Goal: Task Accomplishment & Management: Use online tool/utility

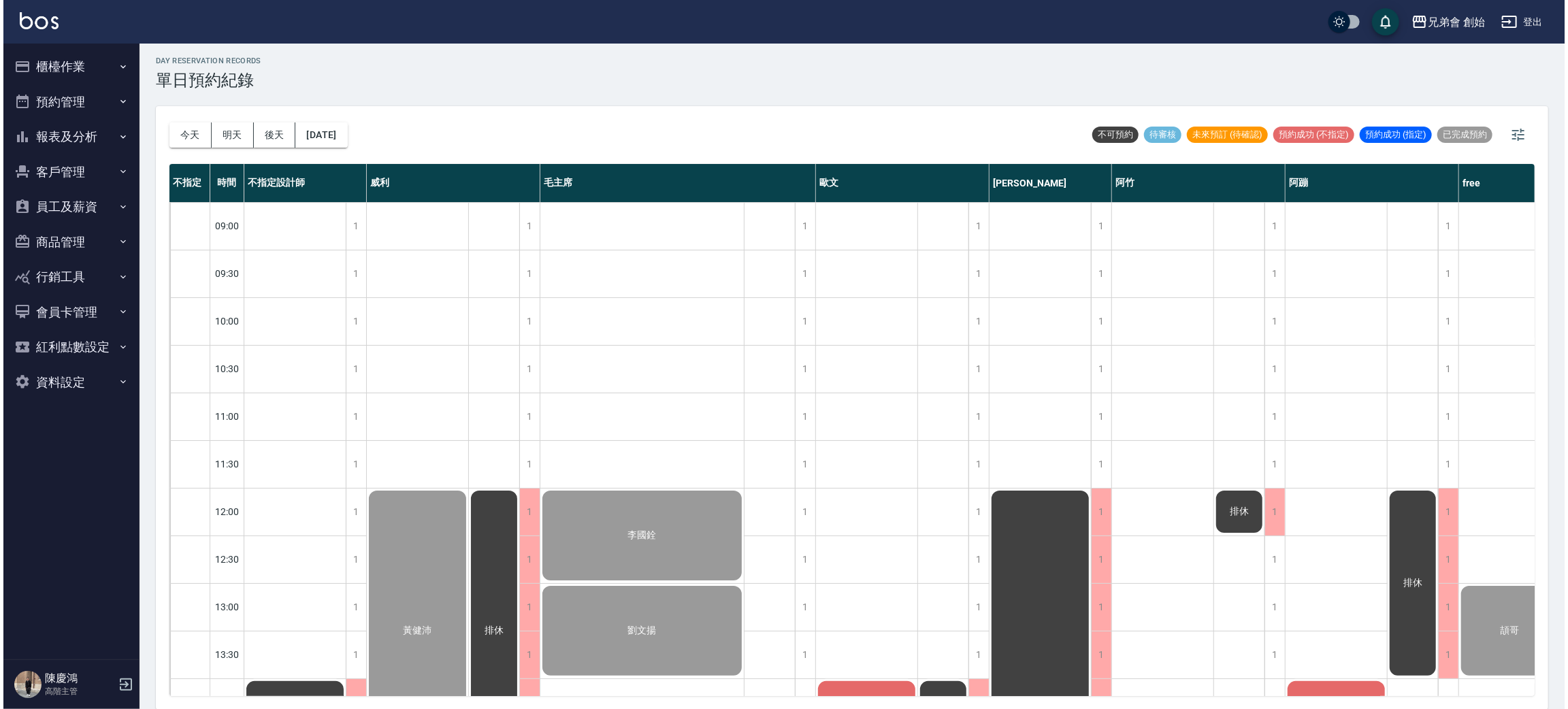
scroll to position [699, 0]
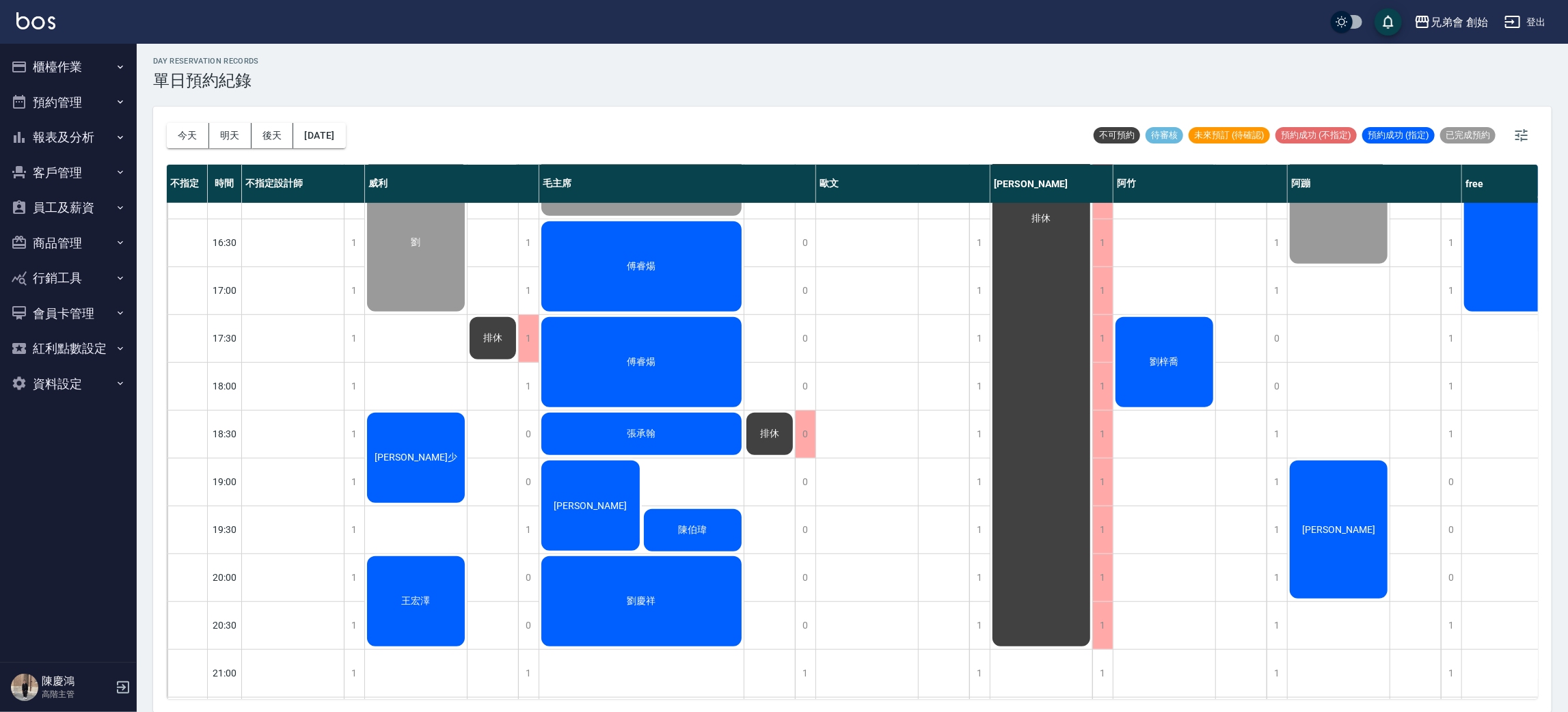
click at [1133, 325] on div "劉梓喬" at bounding box center [1164, 362] width 101 height 94
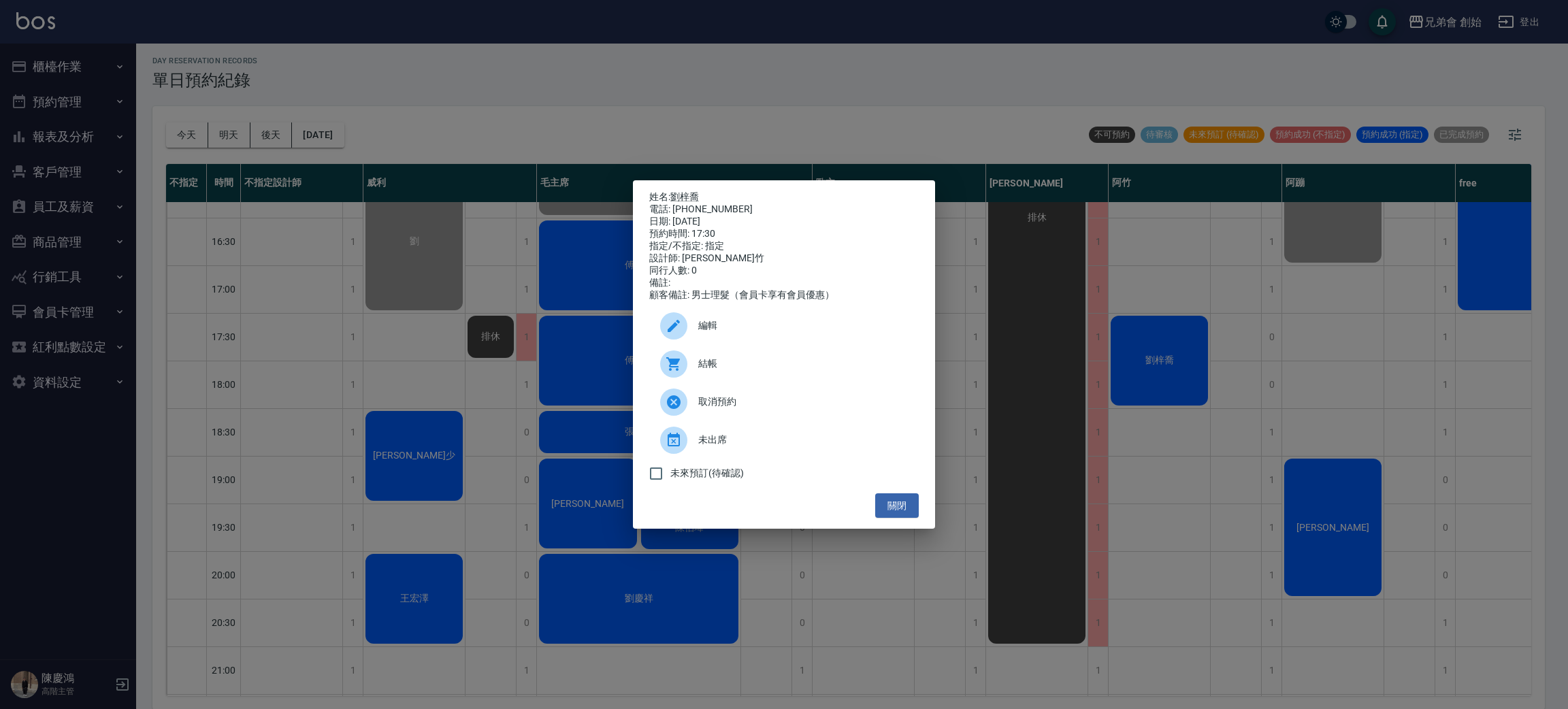
click at [713, 366] on span "結帳" at bounding box center [803, 364] width 210 height 14
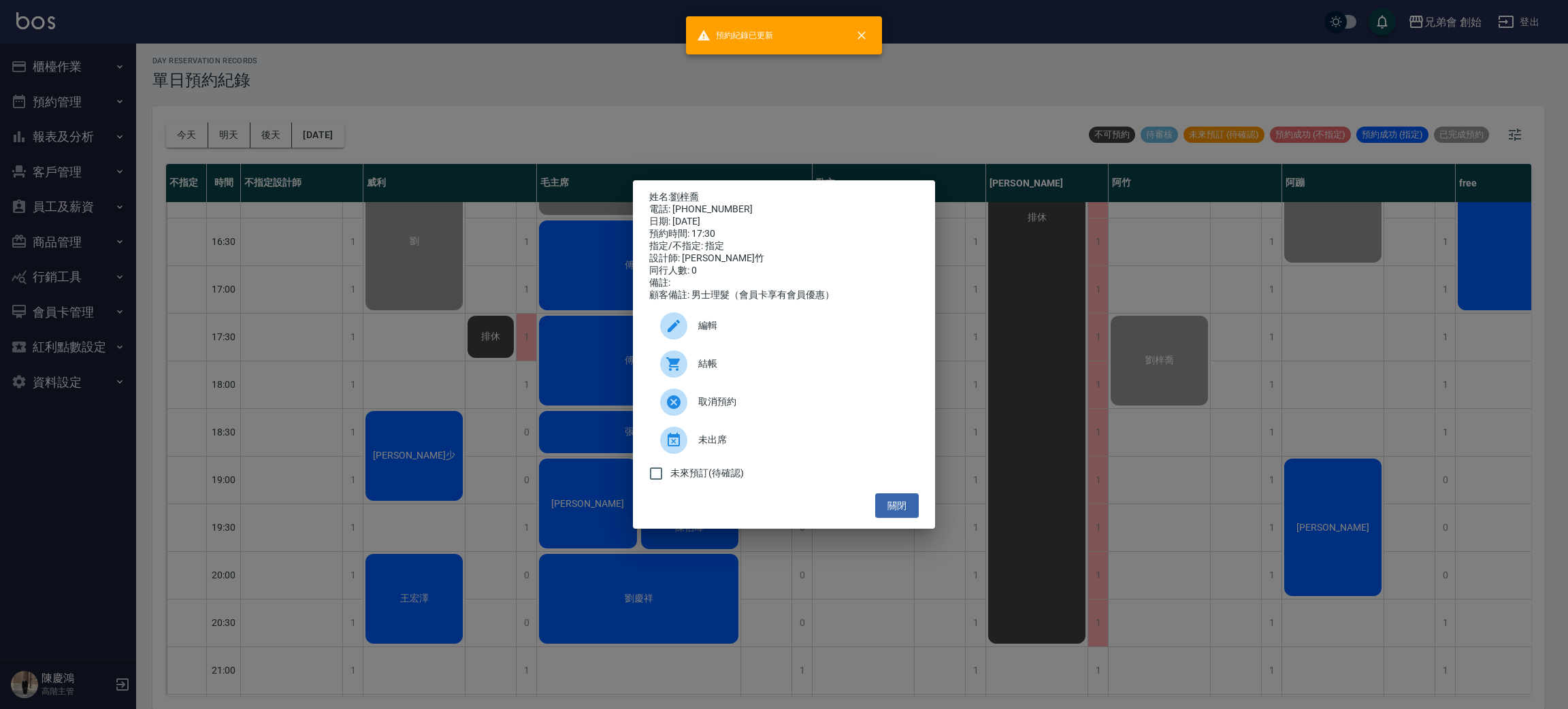
click at [1040, 271] on div "姓名: 劉梓喬 電話: 0936632468 日期: 2025/09/06 預約時間: 17:30 指定/不指定: 指定 設計師: 阿竹 同行人數: 0 備註…" at bounding box center [784, 354] width 1568 height 709
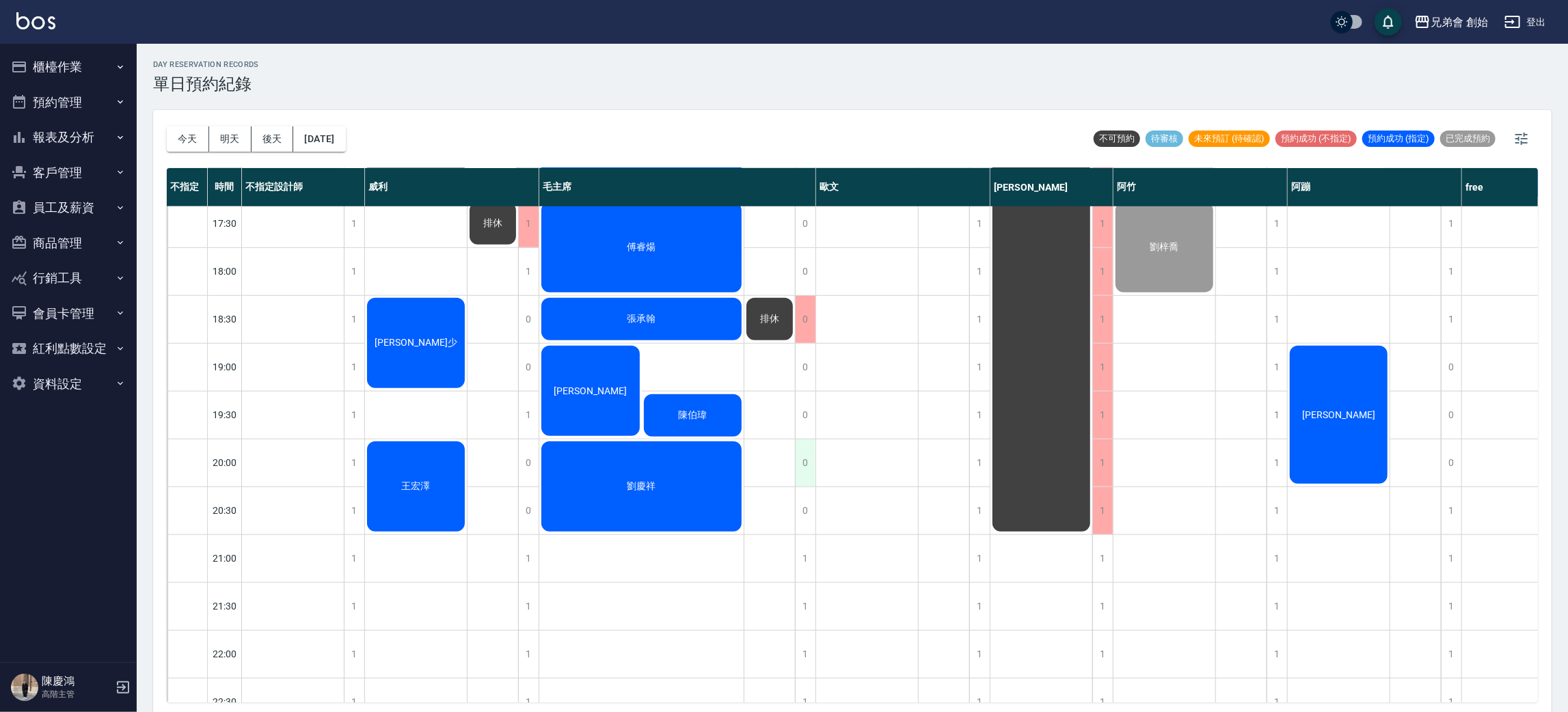
scroll to position [718, 0]
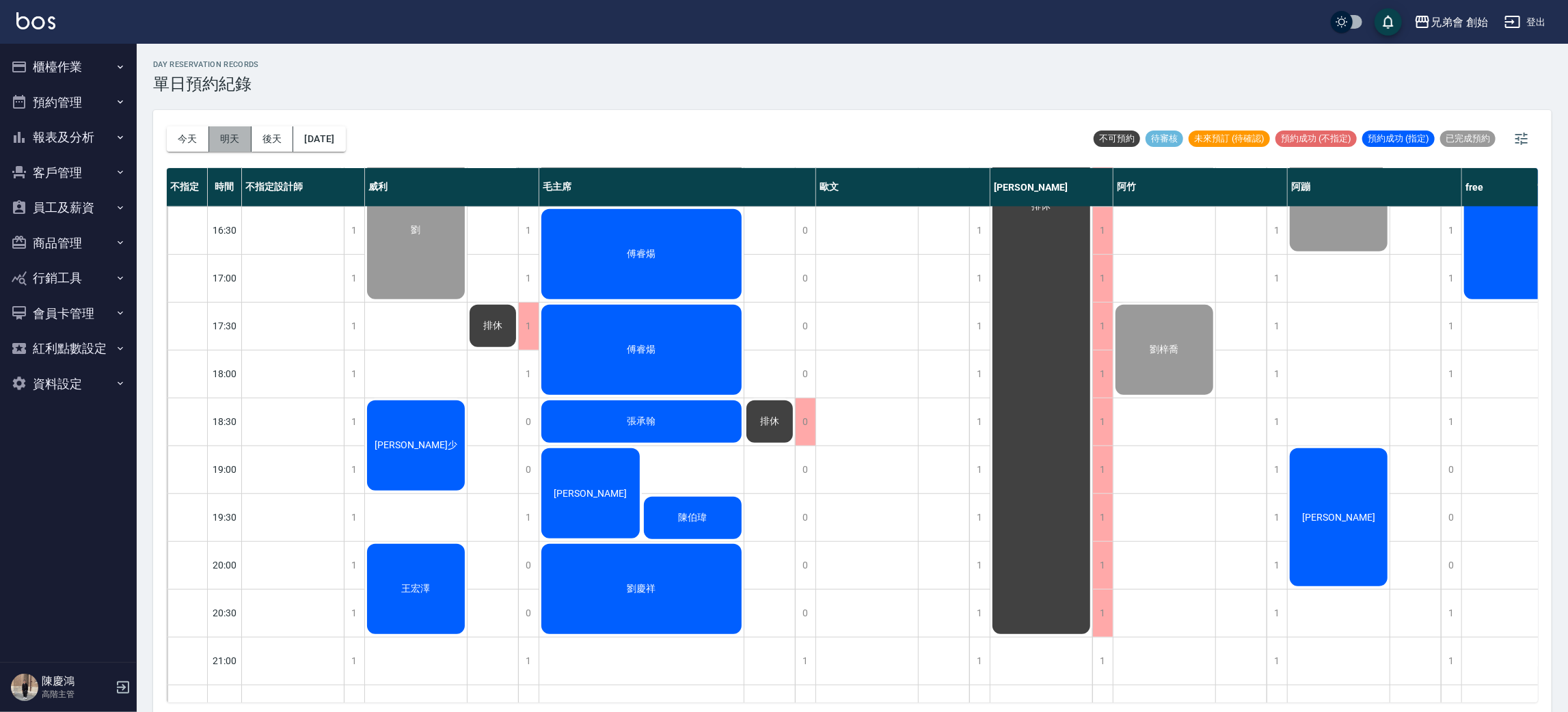
click at [236, 148] on button "明天" at bounding box center [230, 139] width 42 height 25
click at [781, 101] on div at bounding box center [784, 356] width 1568 height 712
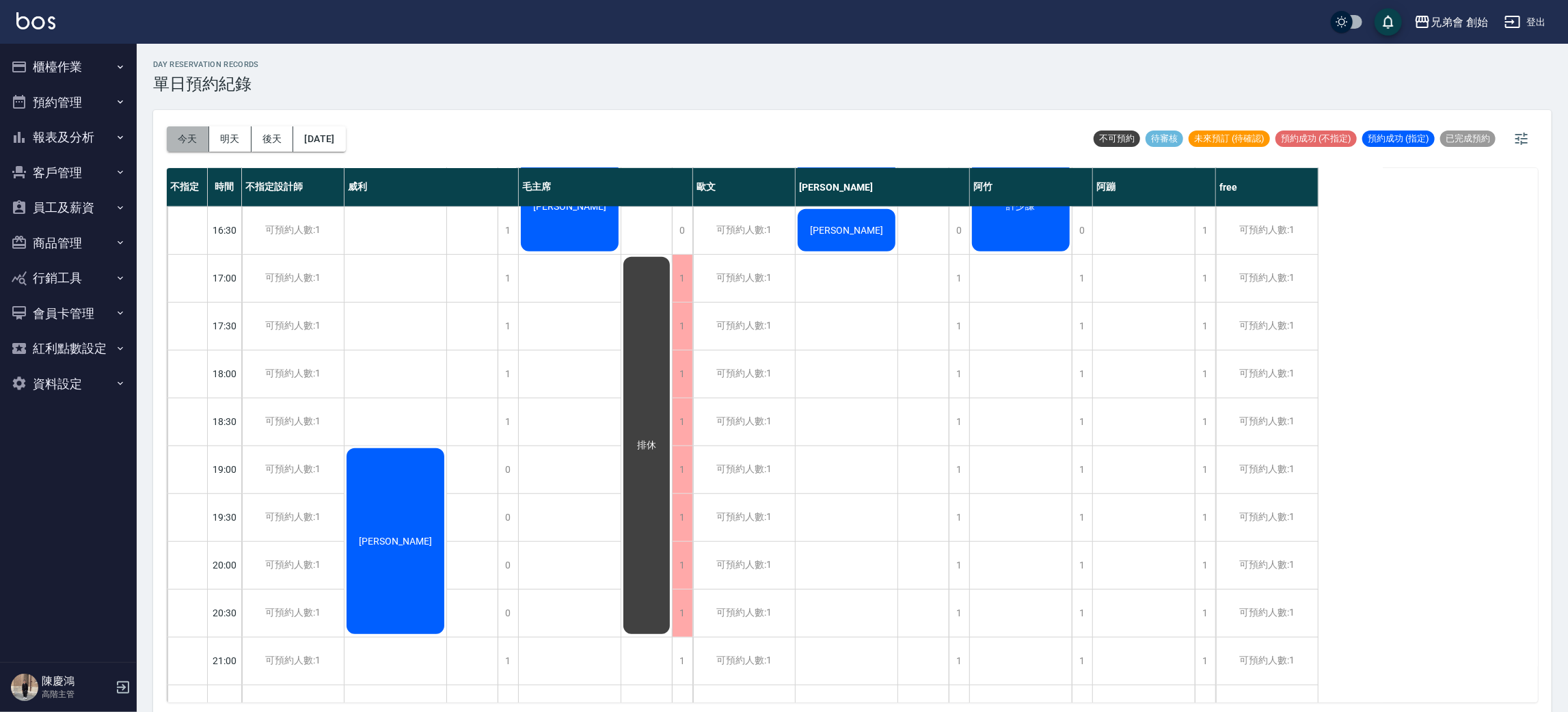
click at [185, 136] on button "今天" at bounding box center [188, 139] width 42 height 25
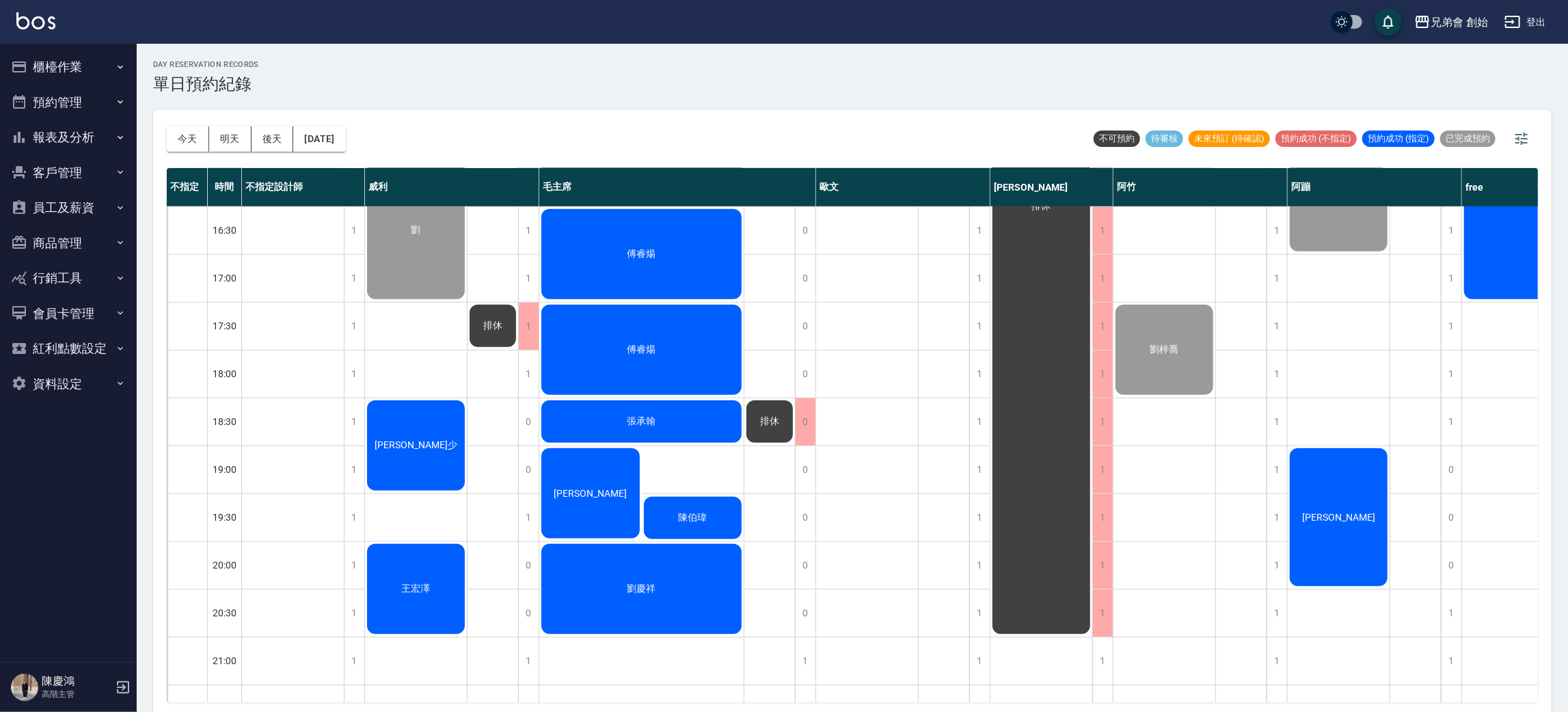
click at [415, 583] on span "王宏澤" at bounding box center [415, 590] width 34 height 12
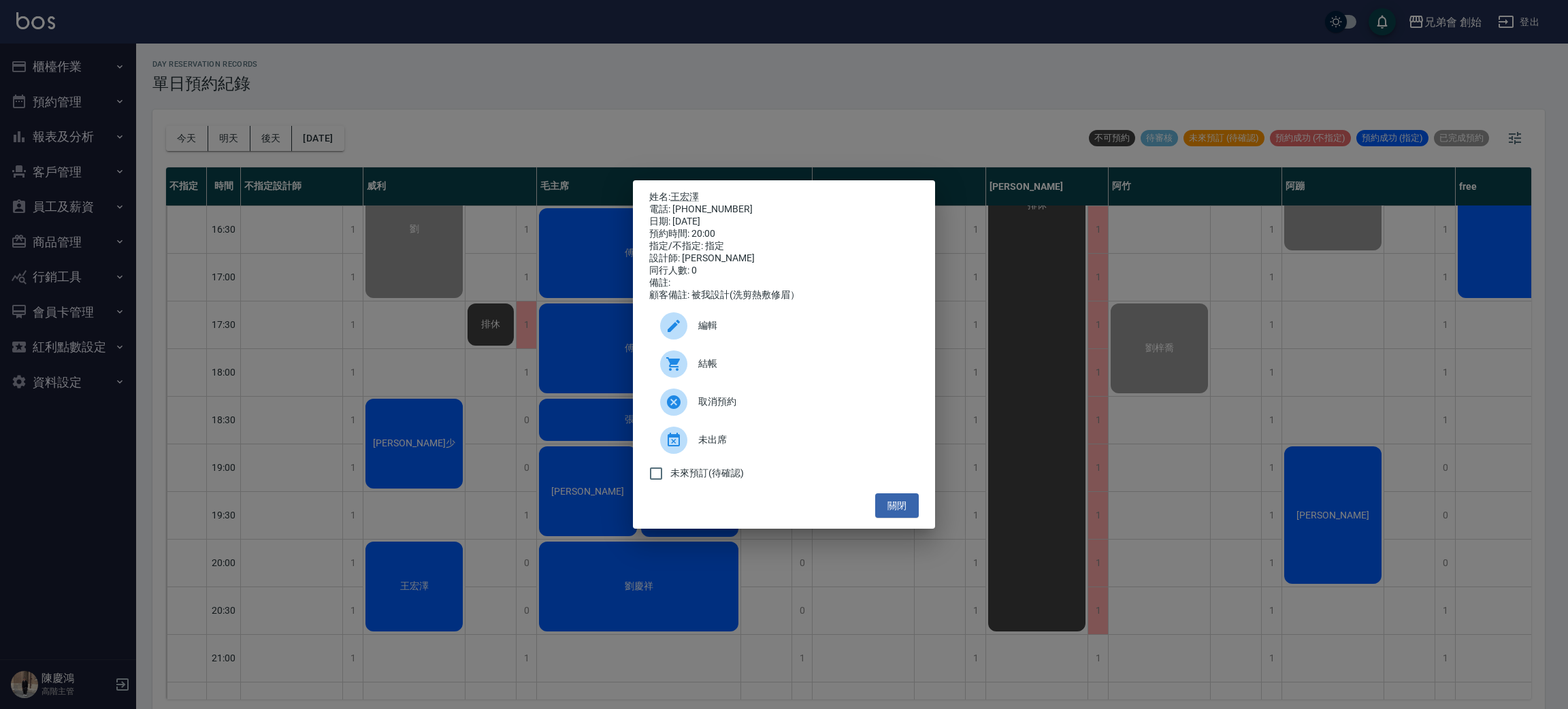
click at [780, 206] on div "電話: 0987406553" at bounding box center [784, 210] width 270 height 12
click at [342, 465] on div "姓名: 王宏澤 電話: 0987406553 日期: 2025/09/06 預約時間: 20:00 指定/不指定: 指定 設計師: 威利 同行人數: 0 備註…" at bounding box center [784, 354] width 1568 height 709
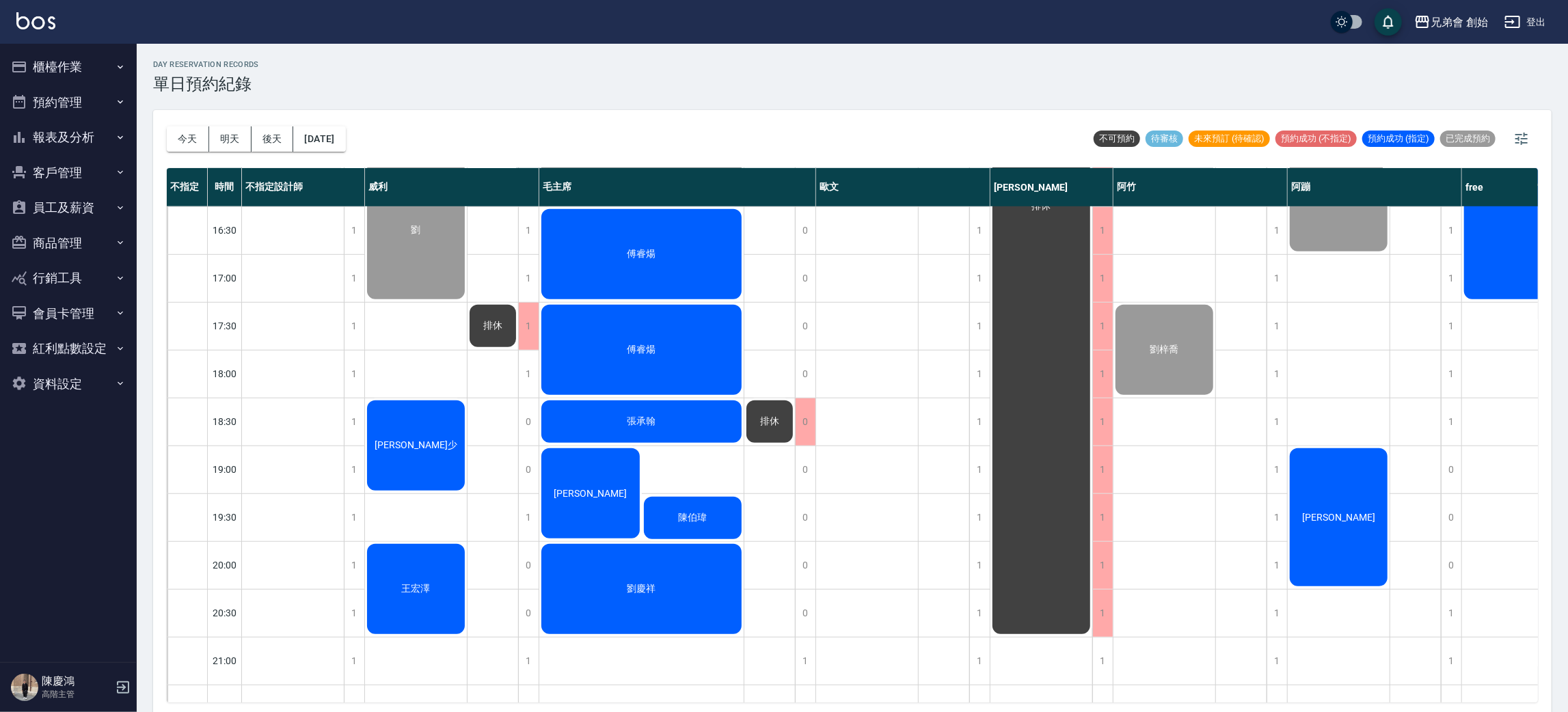
click at [389, 421] on div "徐宣少" at bounding box center [415, 446] width 101 height 94
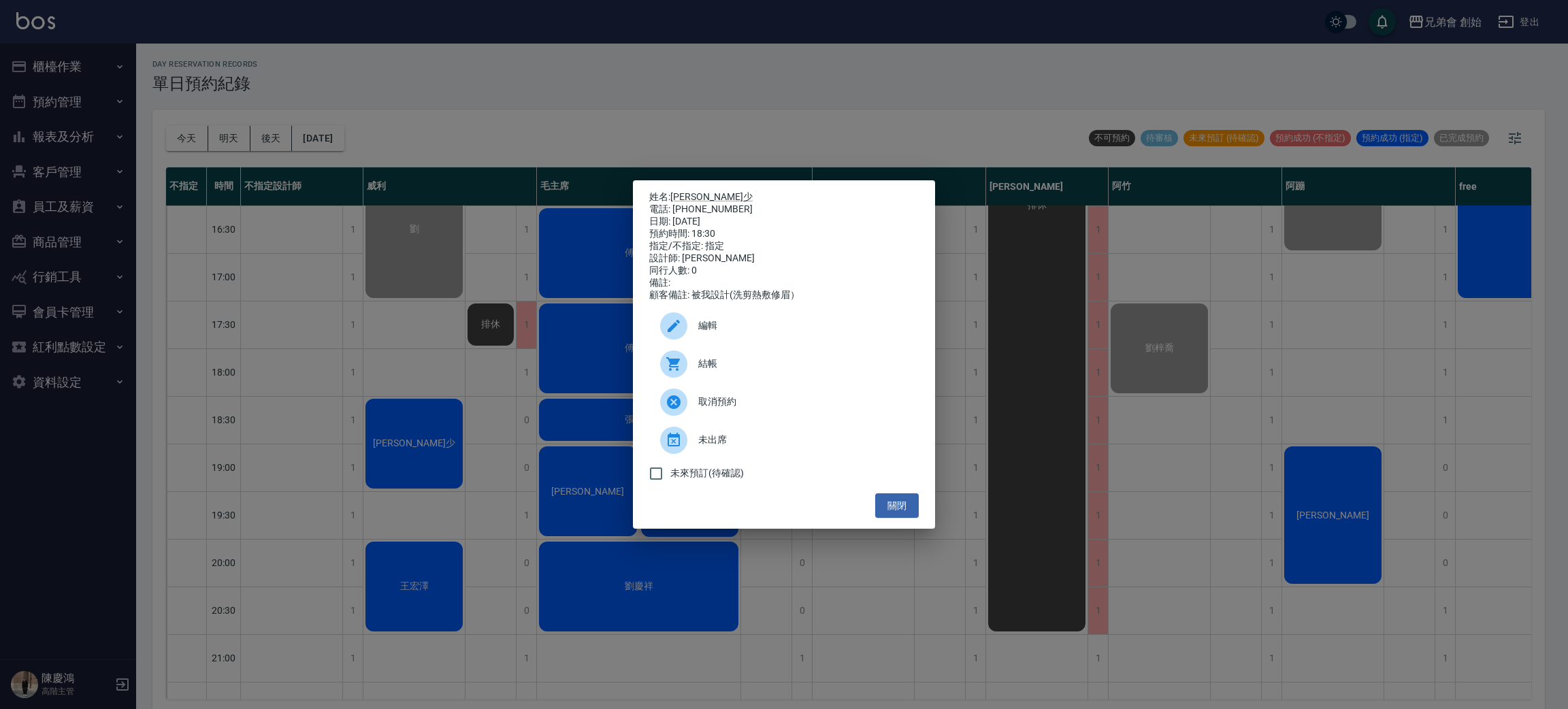
click at [741, 371] on span "結帳" at bounding box center [803, 364] width 210 height 14
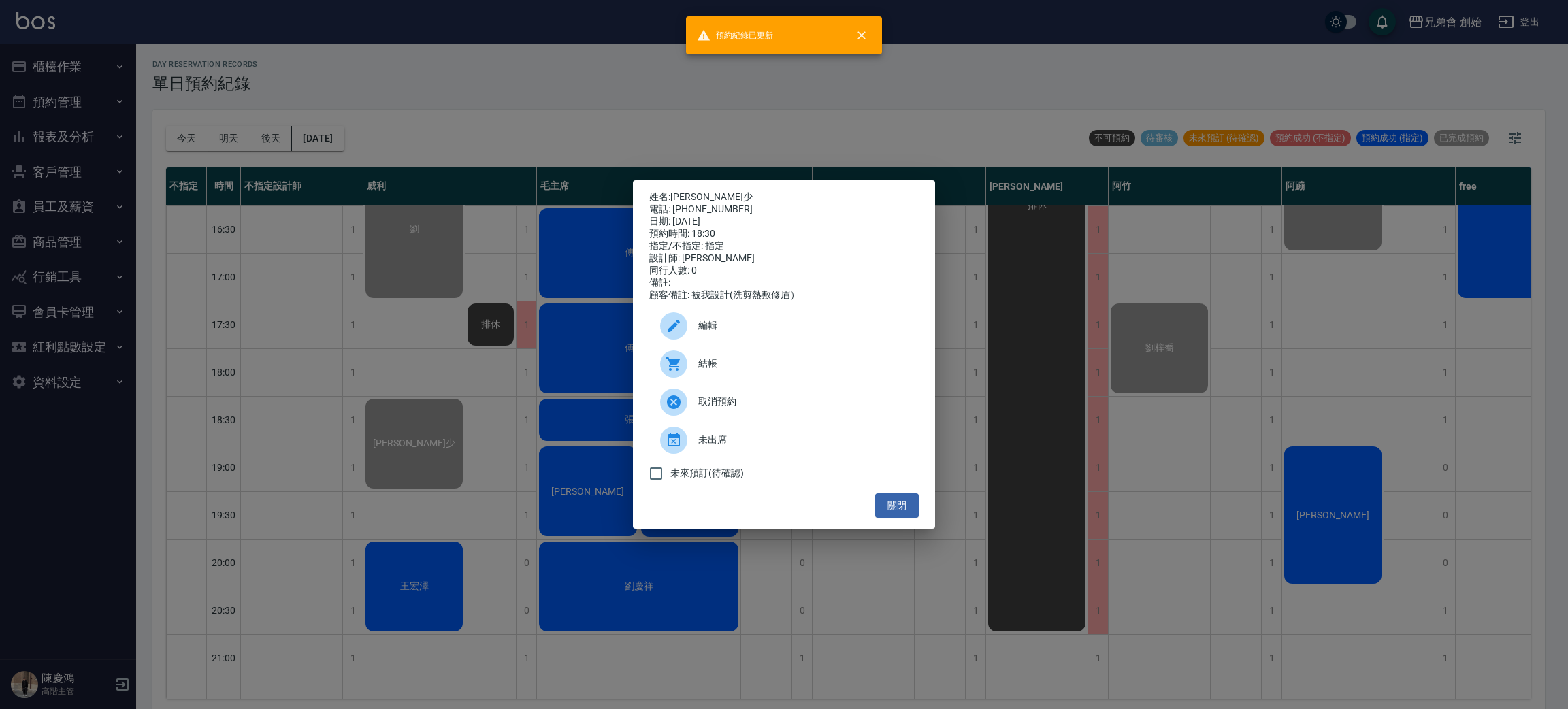
click at [522, 105] on div "姓名: 徐宣少 電話: 0989300373 日期: 2025/09/06 預約時間: 18:30 指定/不指定: 指定 設計師: 威利 同行人數: 0 備註…" at bounding box center [784, 354] width 1568 height 709
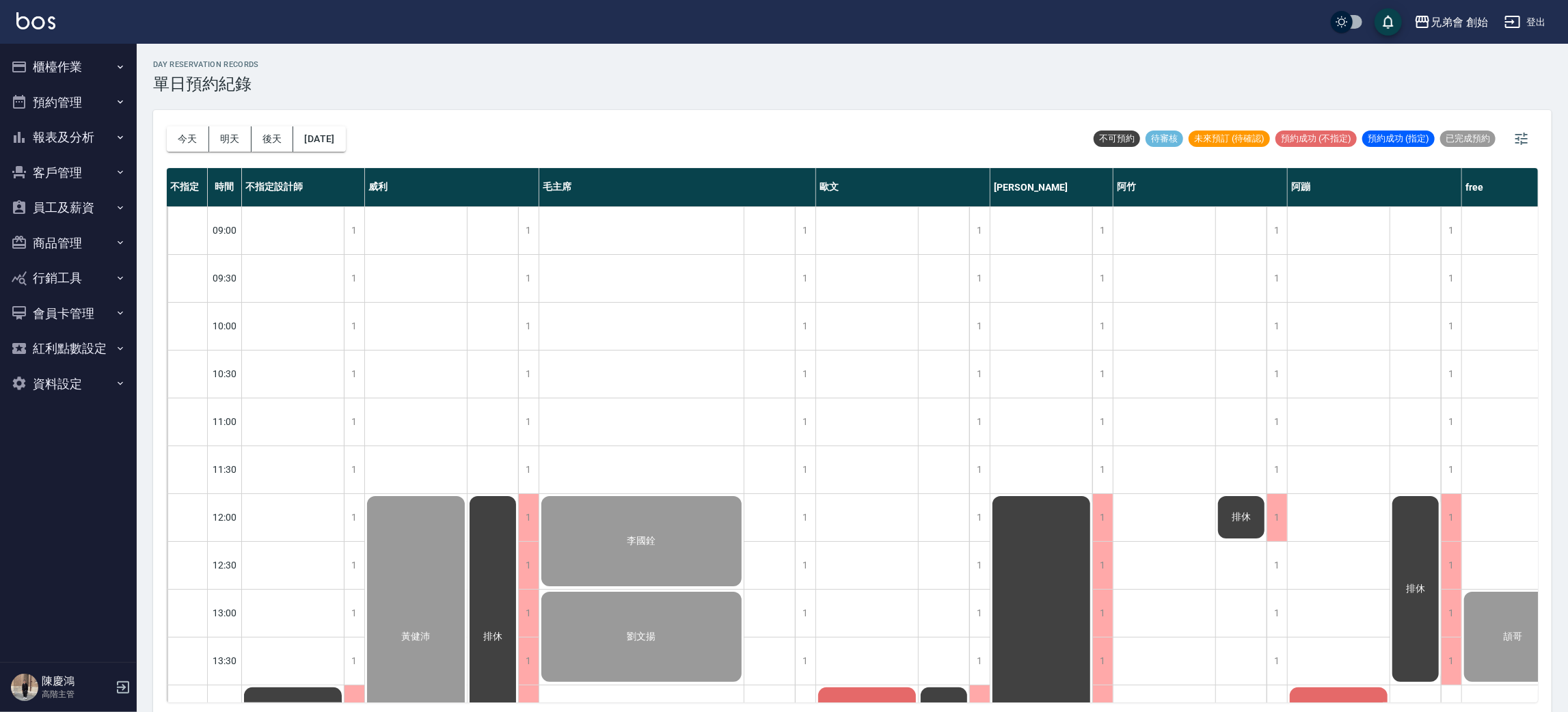
scroll to position [410, 0]
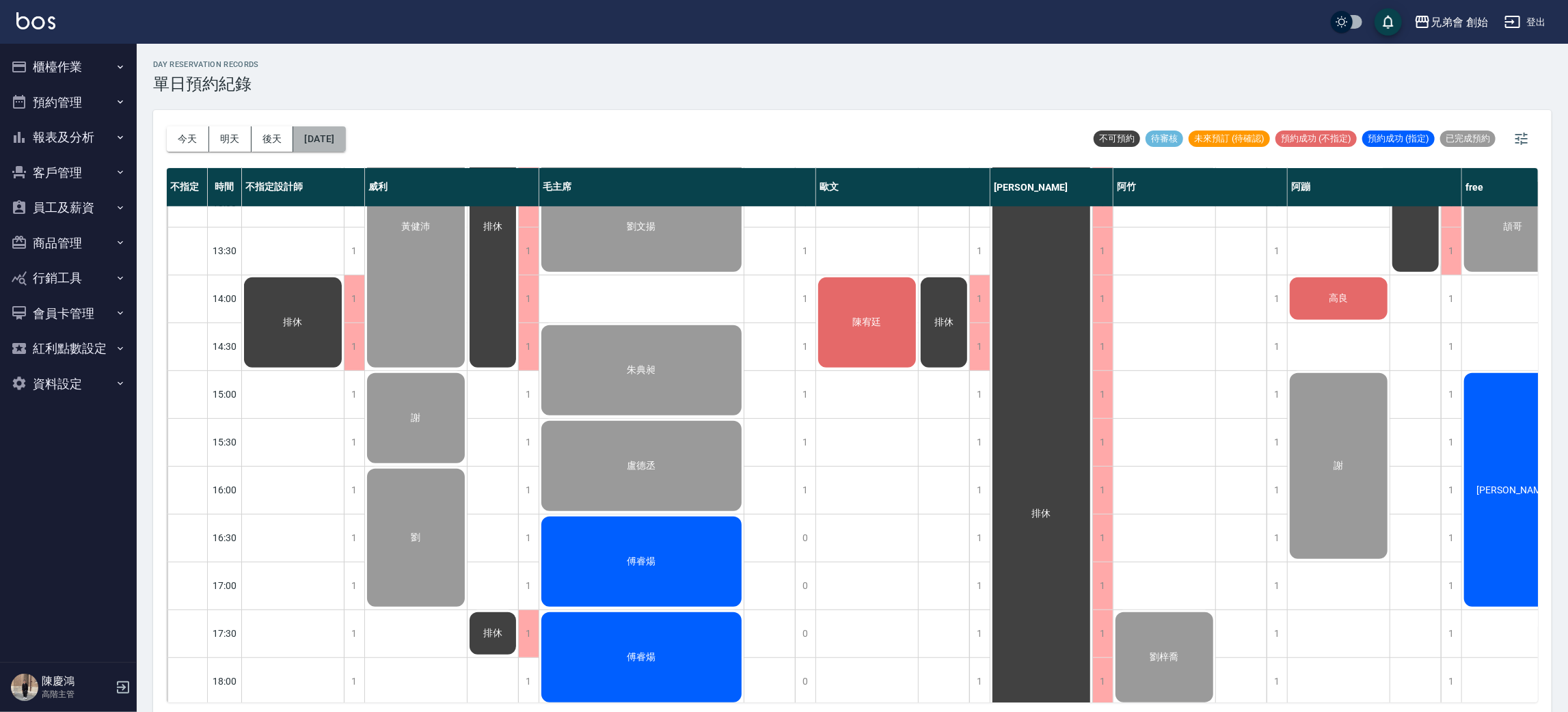
click at [338, 141] on button "2025/09/06" at bounding box center [318, 139] width 52 height 25
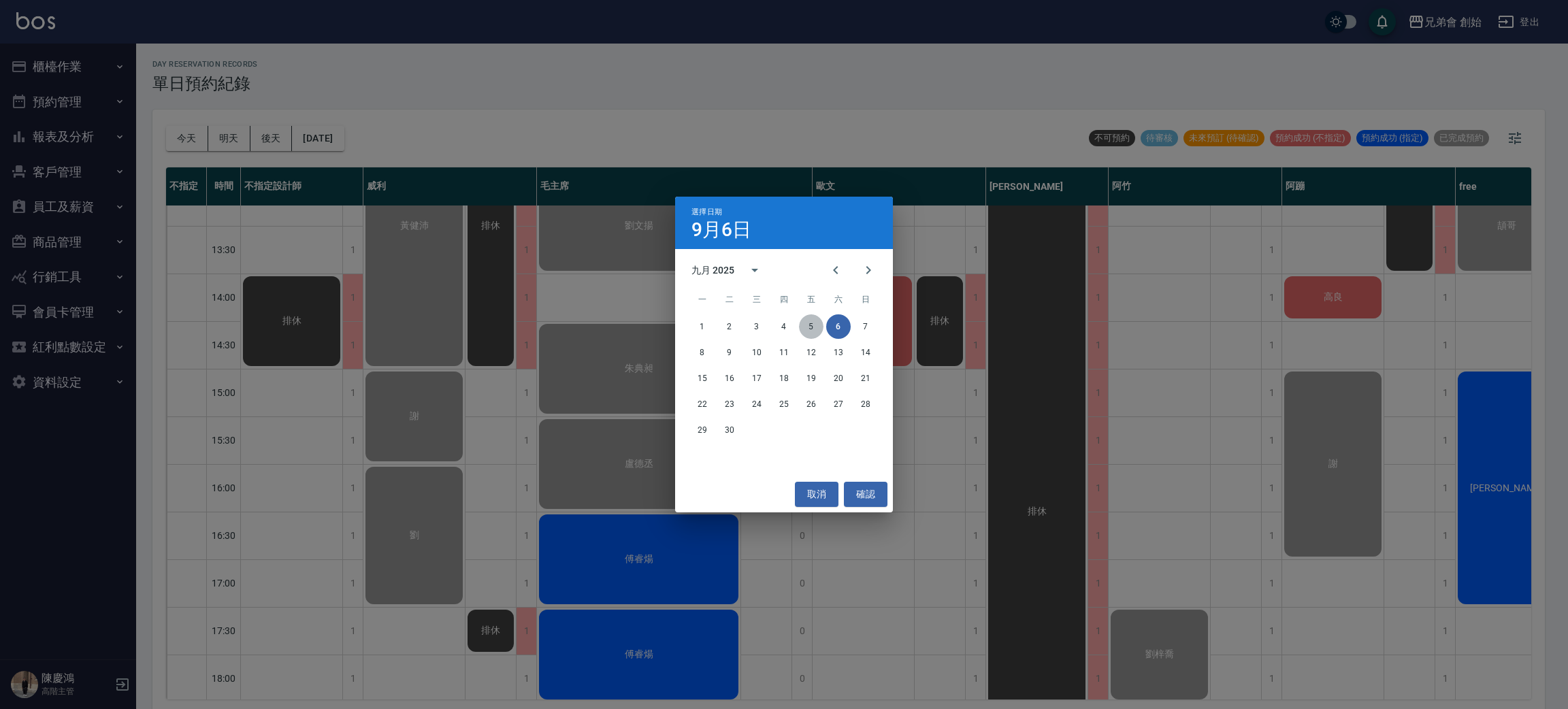
click at [808, 327] on button "5" at bounding box center [811, 327] width 24 height 24
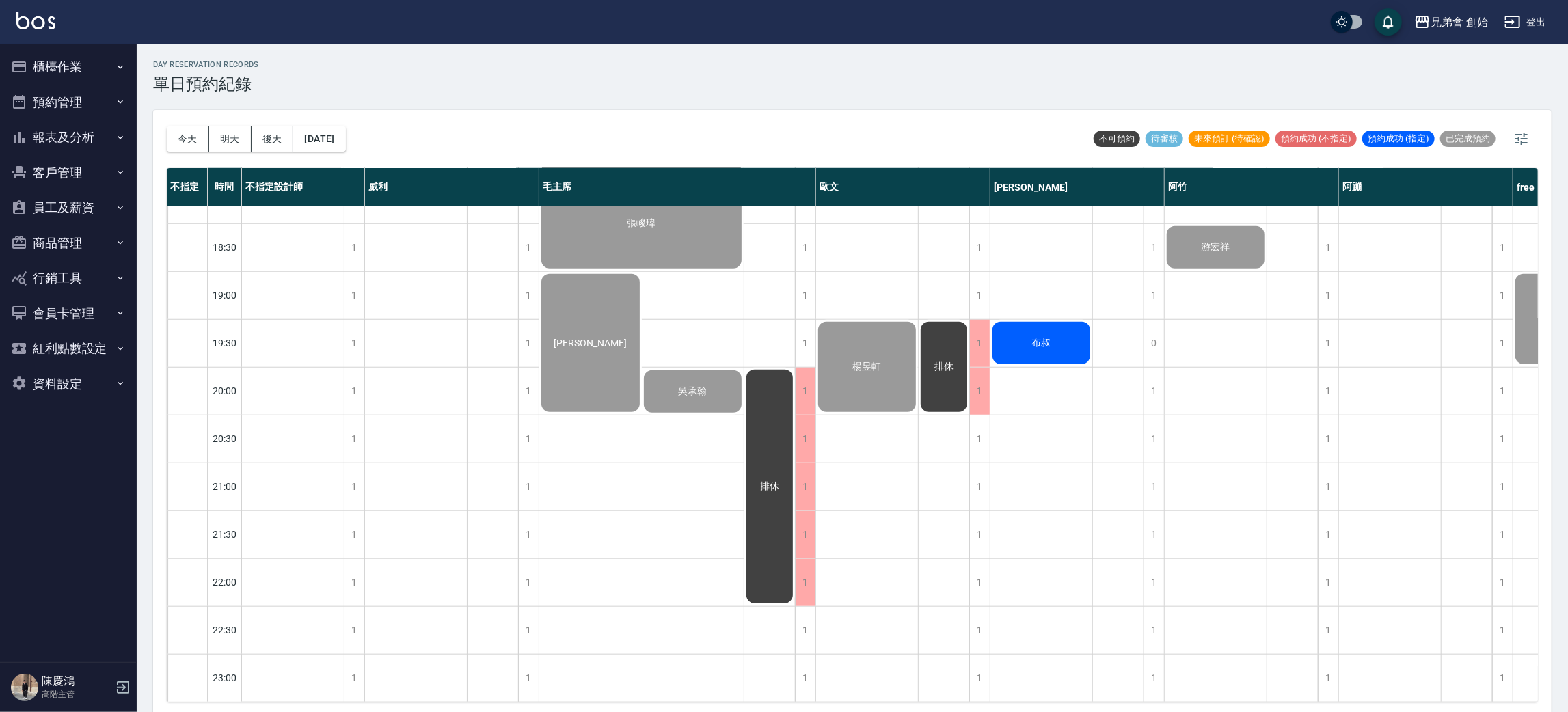
scroll to position [3, 0]
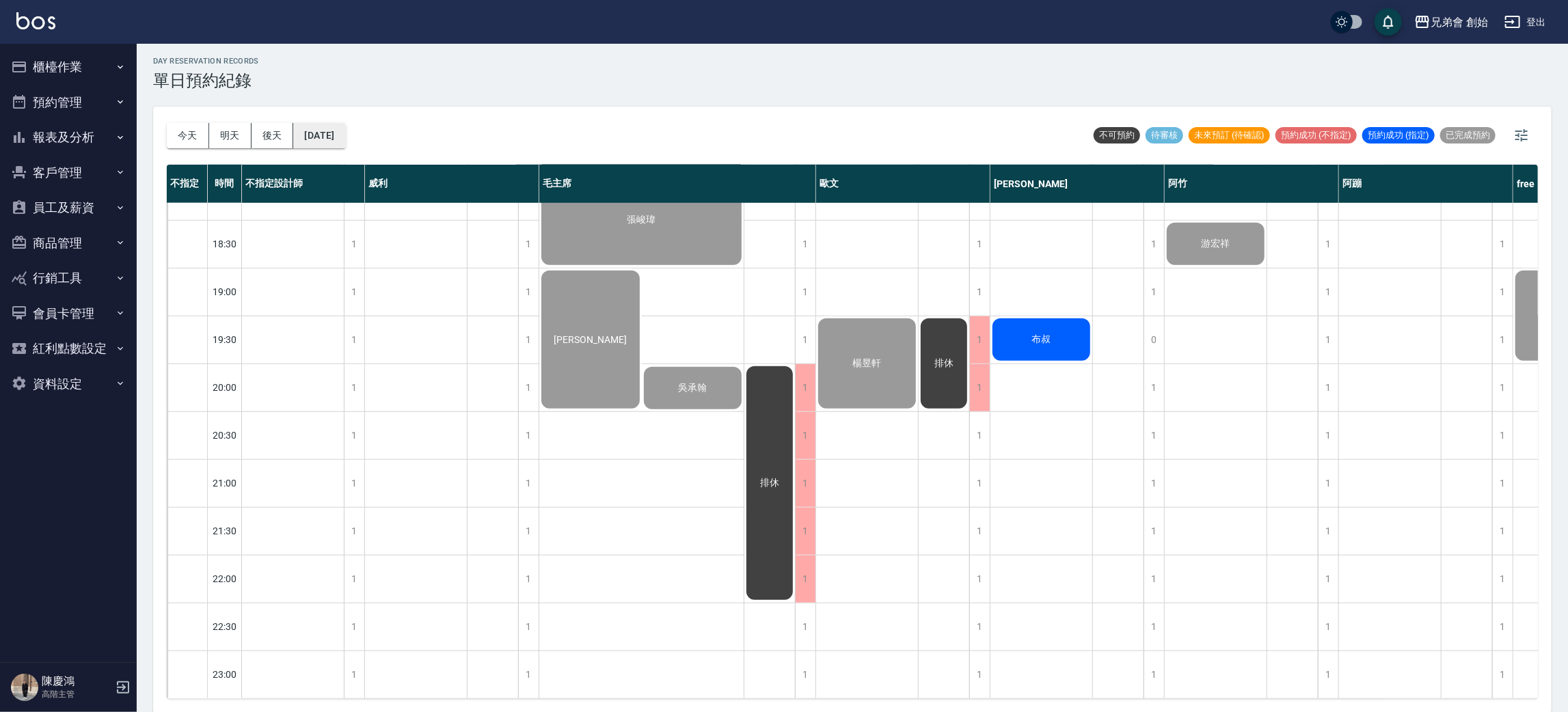
click at [339, 136] on button "2025/09/05" at bounding box center [318, 136] width 52 height 25
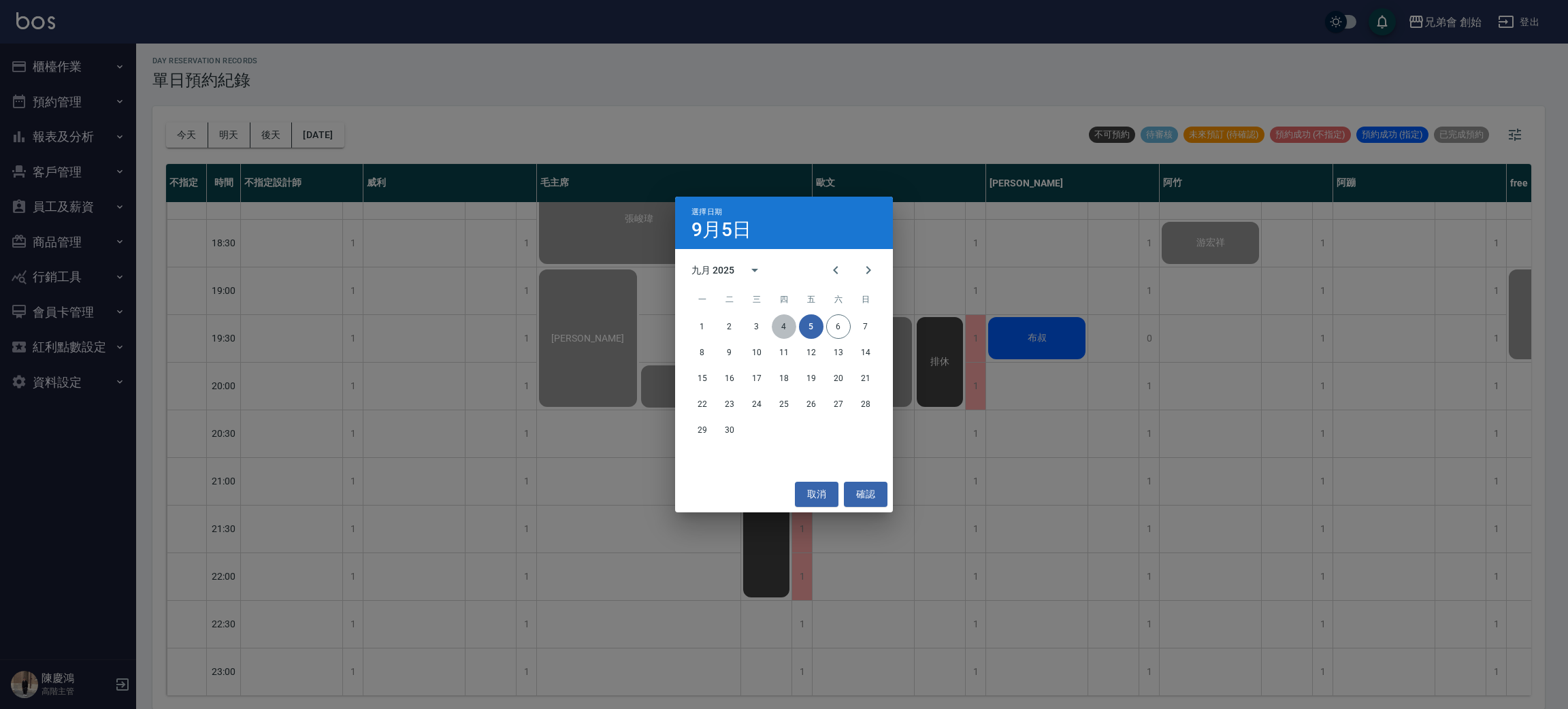
click at [778, 321] on button "4" at bounding box center [784, 327] width 24 height 24
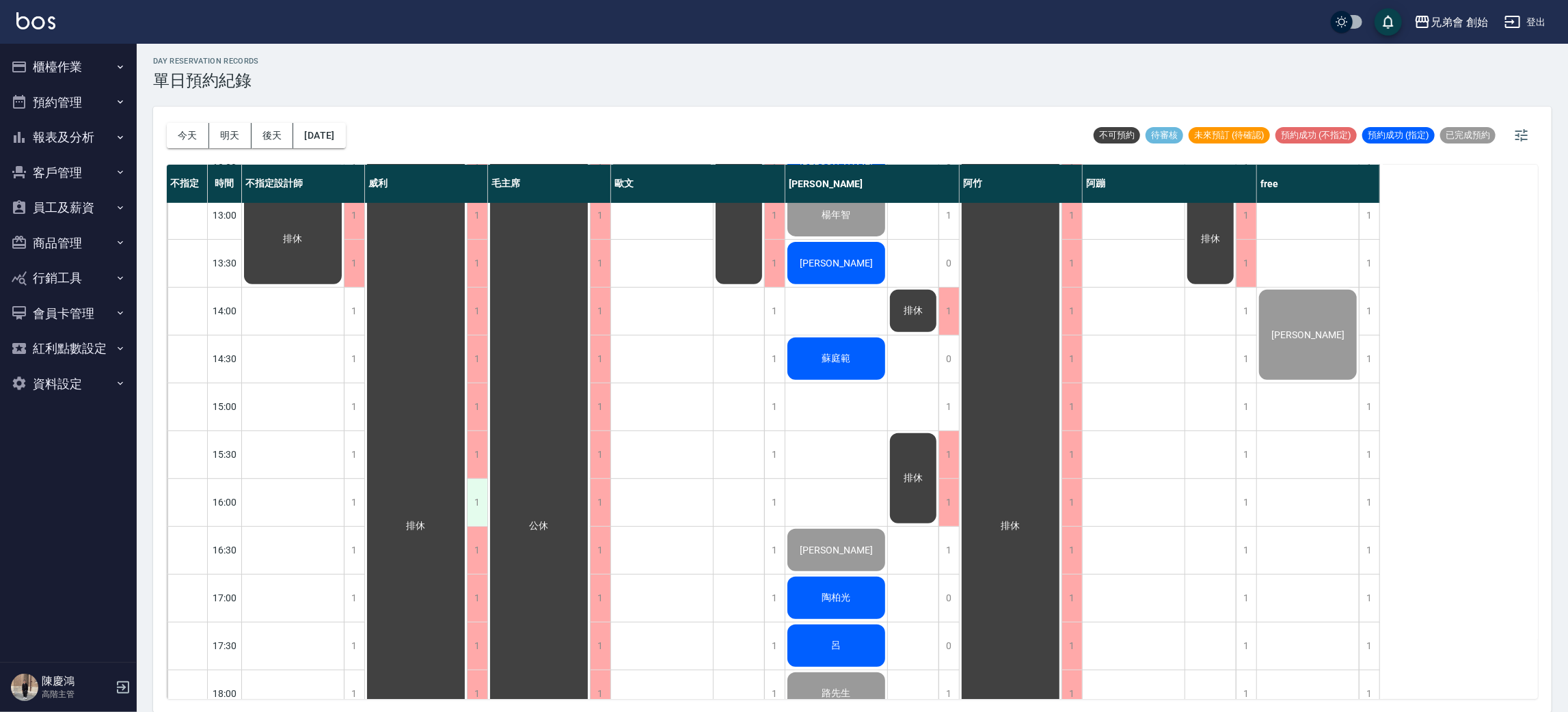
scroll to position [87, 0]
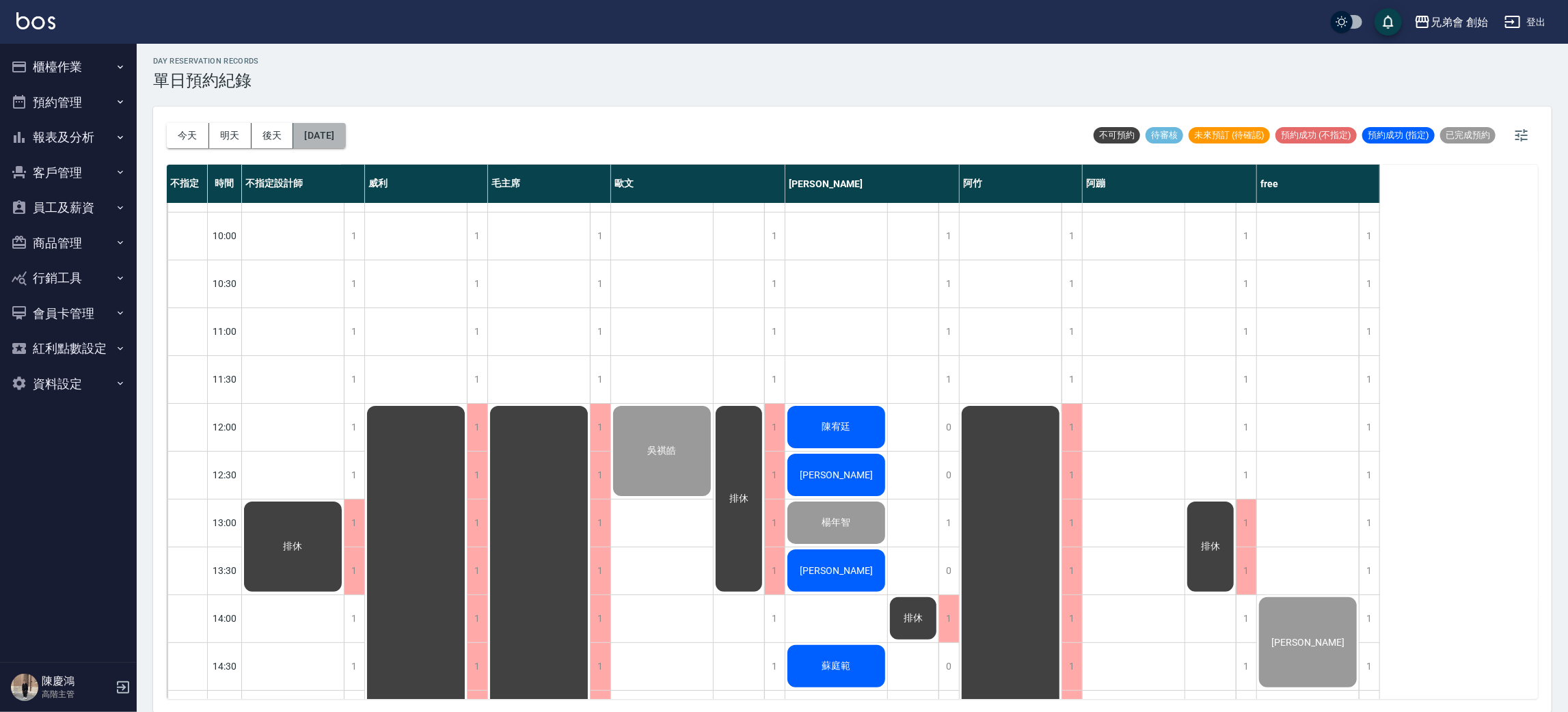
click at [345, 127] on button "2025/09/04" at bounding box center [318, 136] width 52 height 25
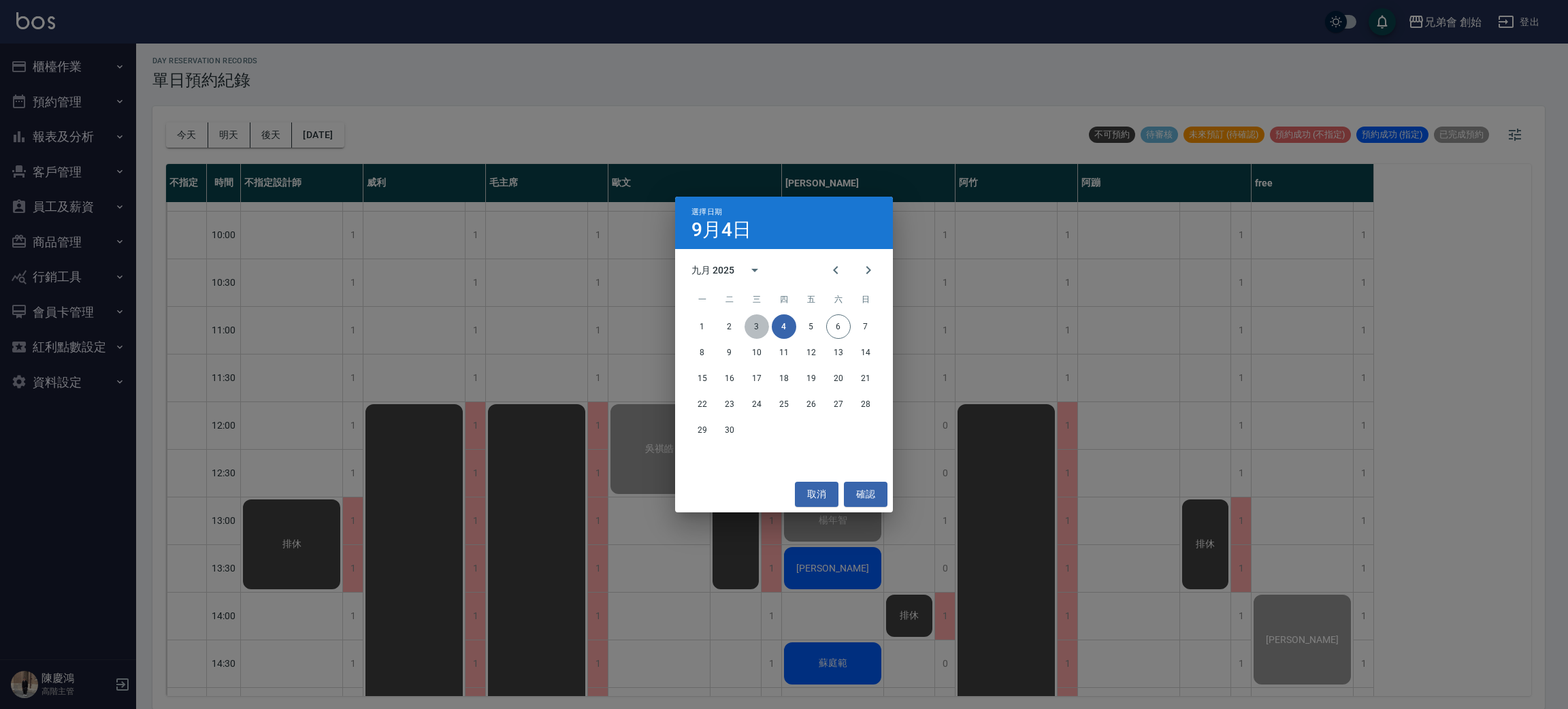
click at [757, 330] on button "3" at bounding box center [757, 327] width 24 height 24
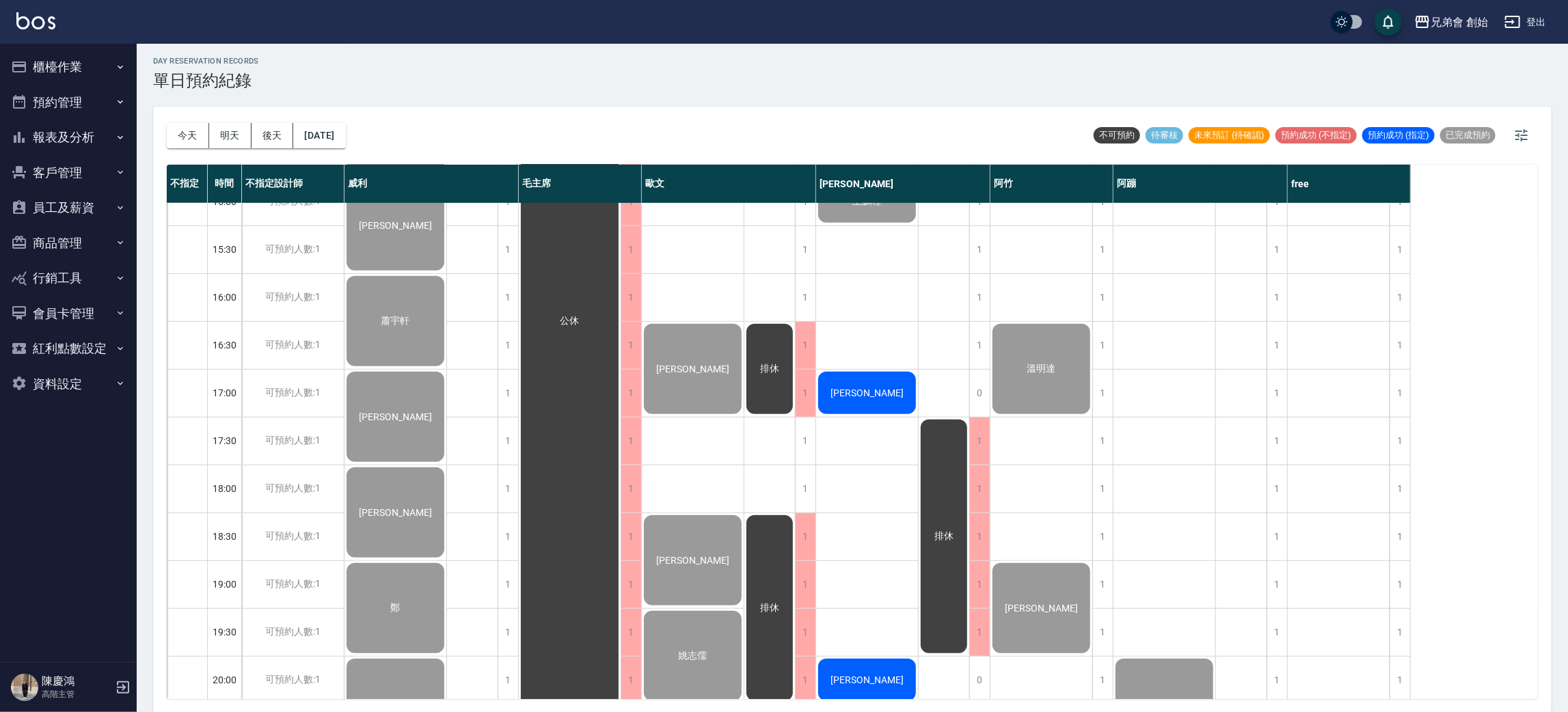
scroll to position [702, 0]
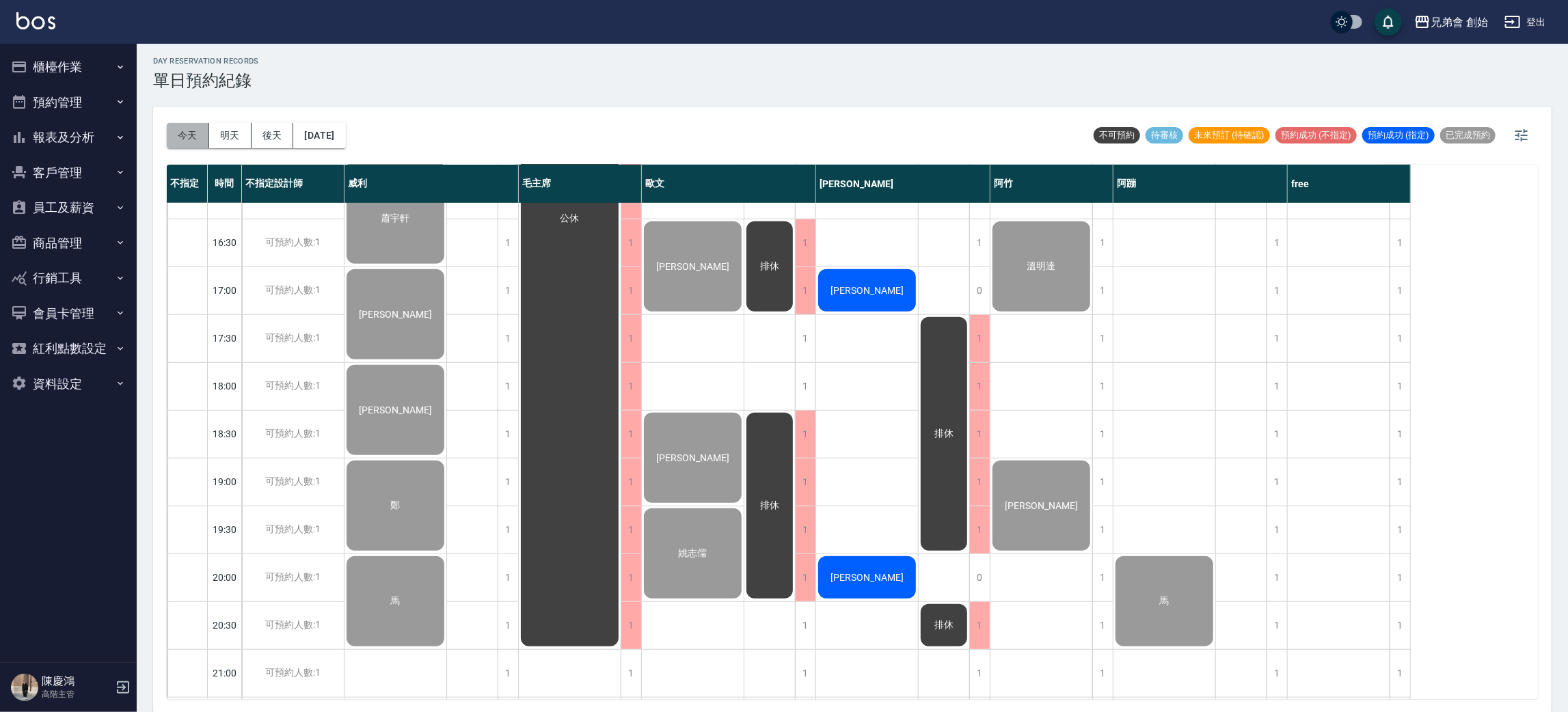
click at [176, 133] on button "今天" at bounding box center [188, 136] width 42 height 25
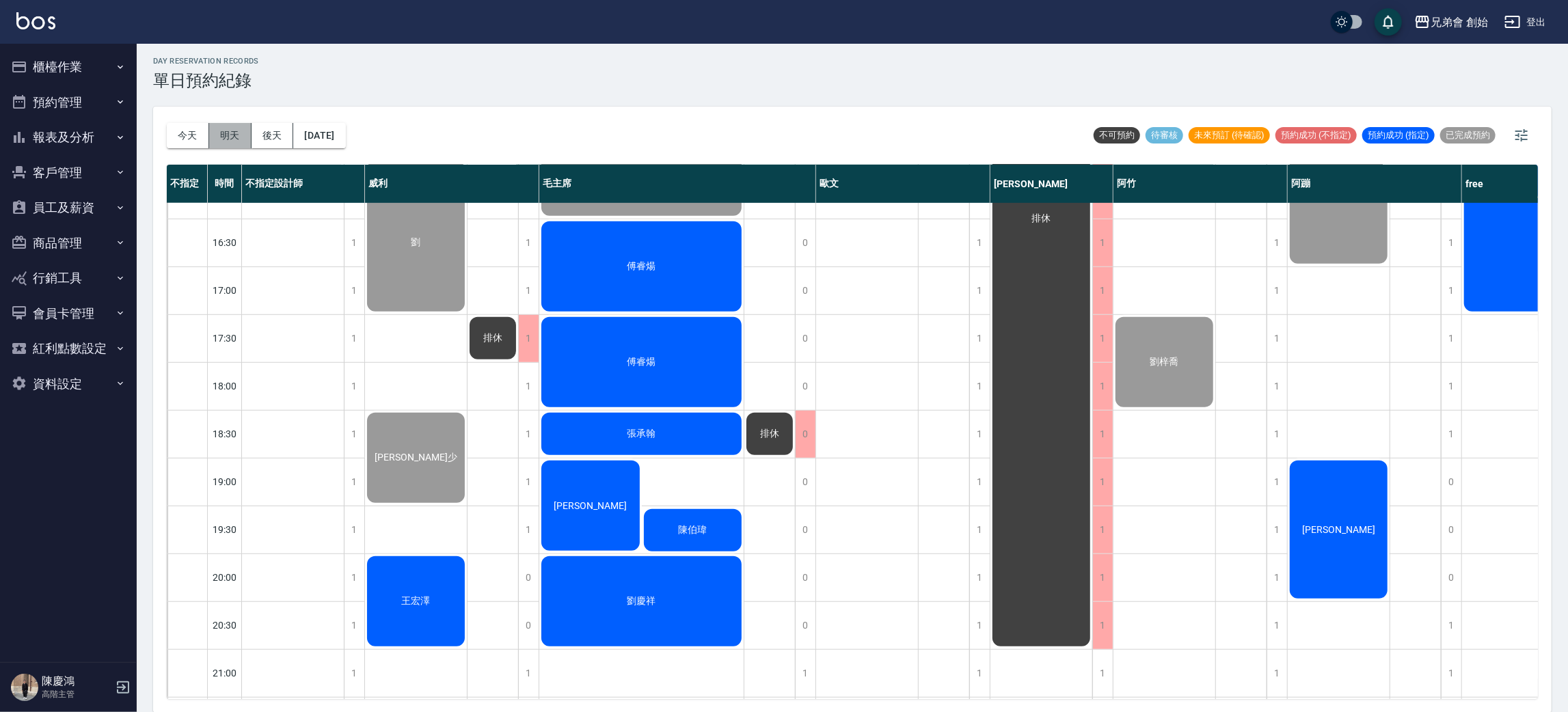
click at [243, 129] on button "明天" at bounding box center [230, 136] width 42 height 25
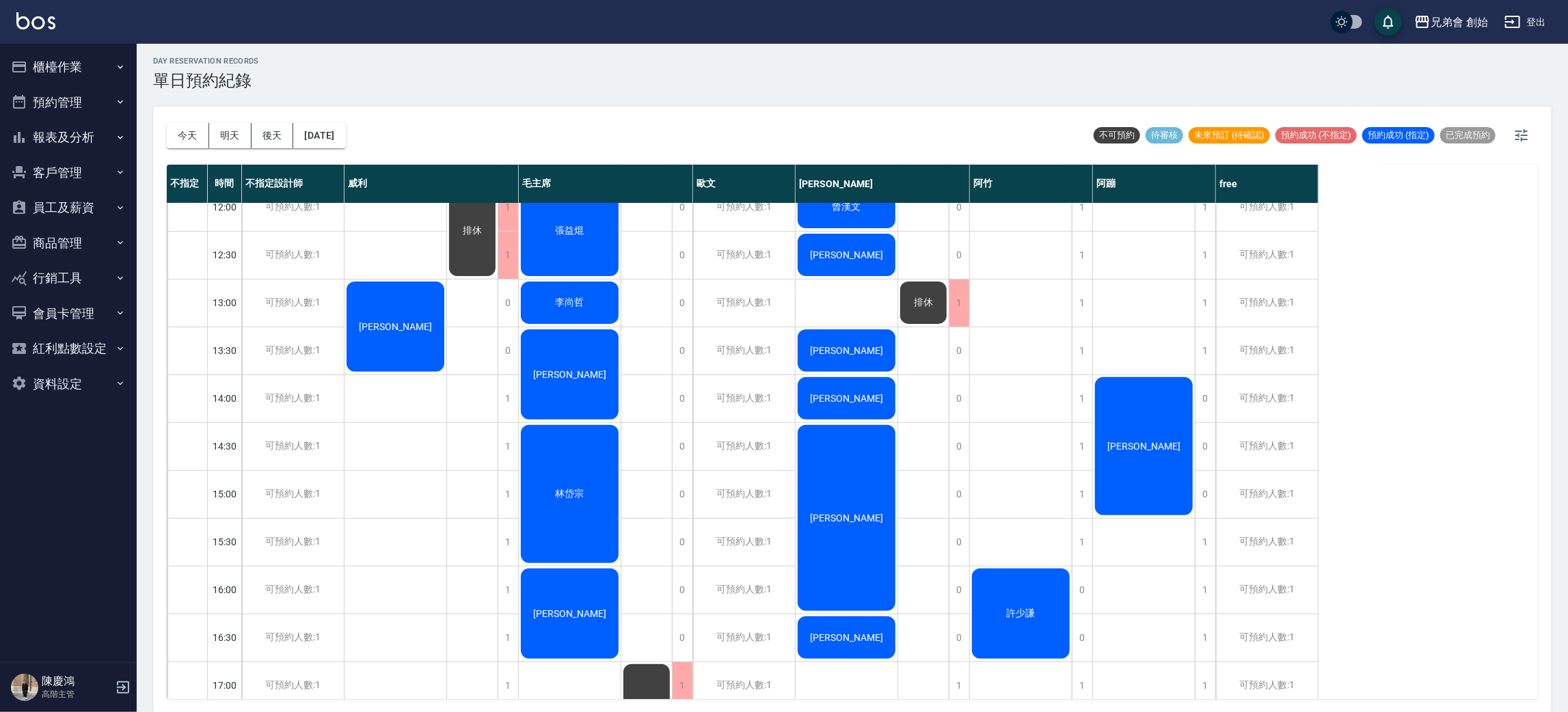
scroll to position [820, 0]
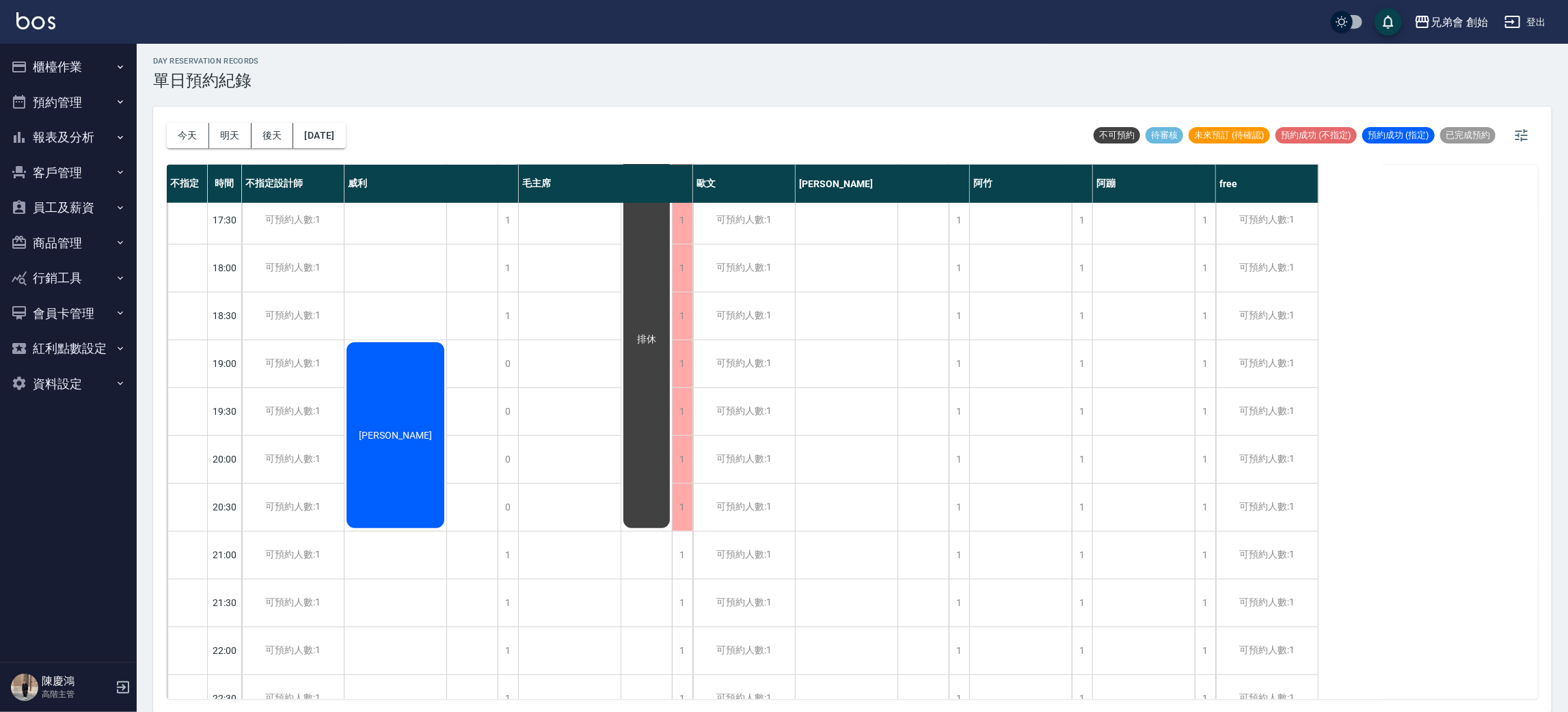
click at [95, 83] on button "櫃檯作業" at bounding box center [68, 66] width 126 height 36
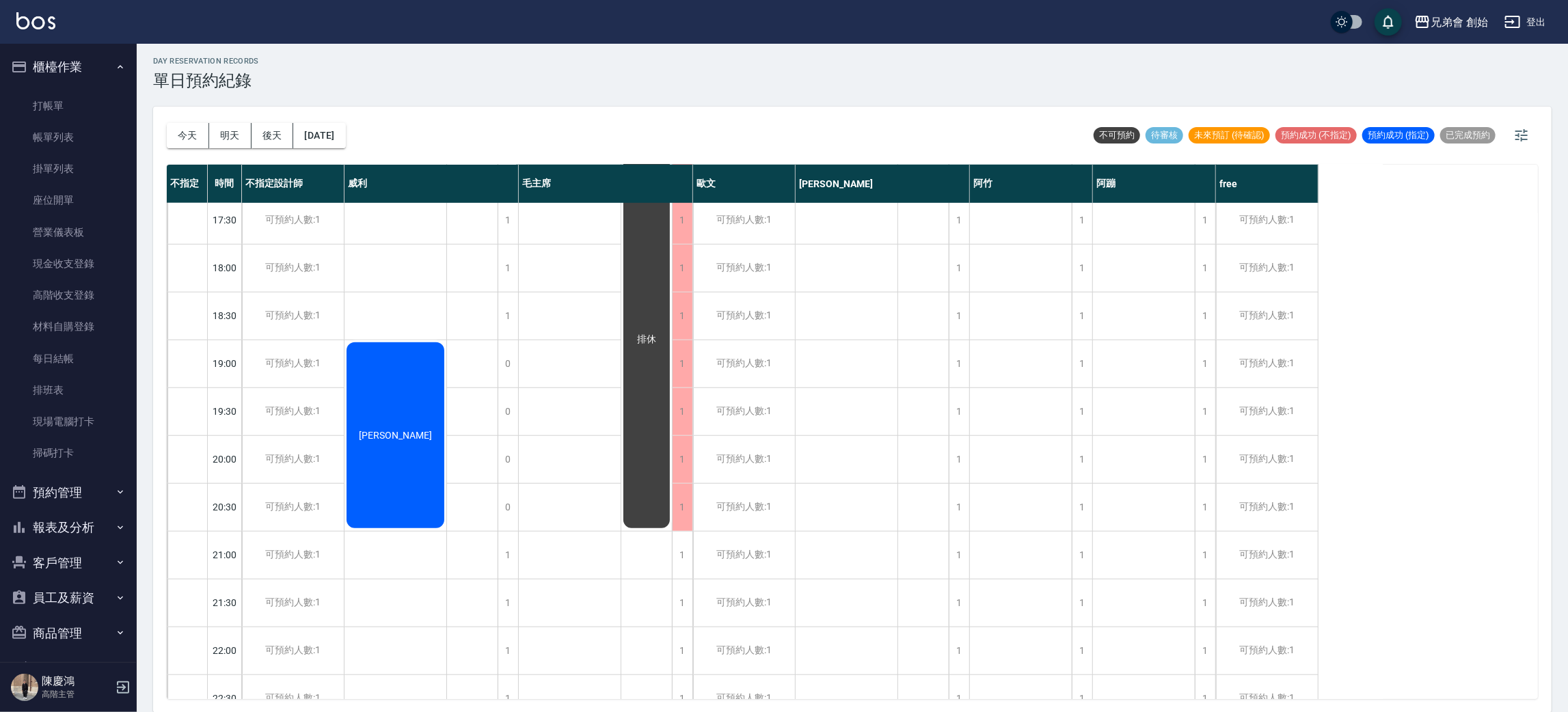
click at [599, 77] on div "day Reservation records 單日預約紀錄" at bounding box center [852, 73] width 1398 height 33
click at [596, 86] on div "day Reservation records 單日預約紀錄" at bounding box center [852, 73] width 1398 height 33
drag, startPoint x: 522, startPoint y: 428, endPoint x: 237, endPoint y: 233, distance: 345.3
click at [522, 427] on div "張益焜 李尚哲 李玨 林岱宗 彭久玟" at bounding box center [569, 76] width 102 height 1388
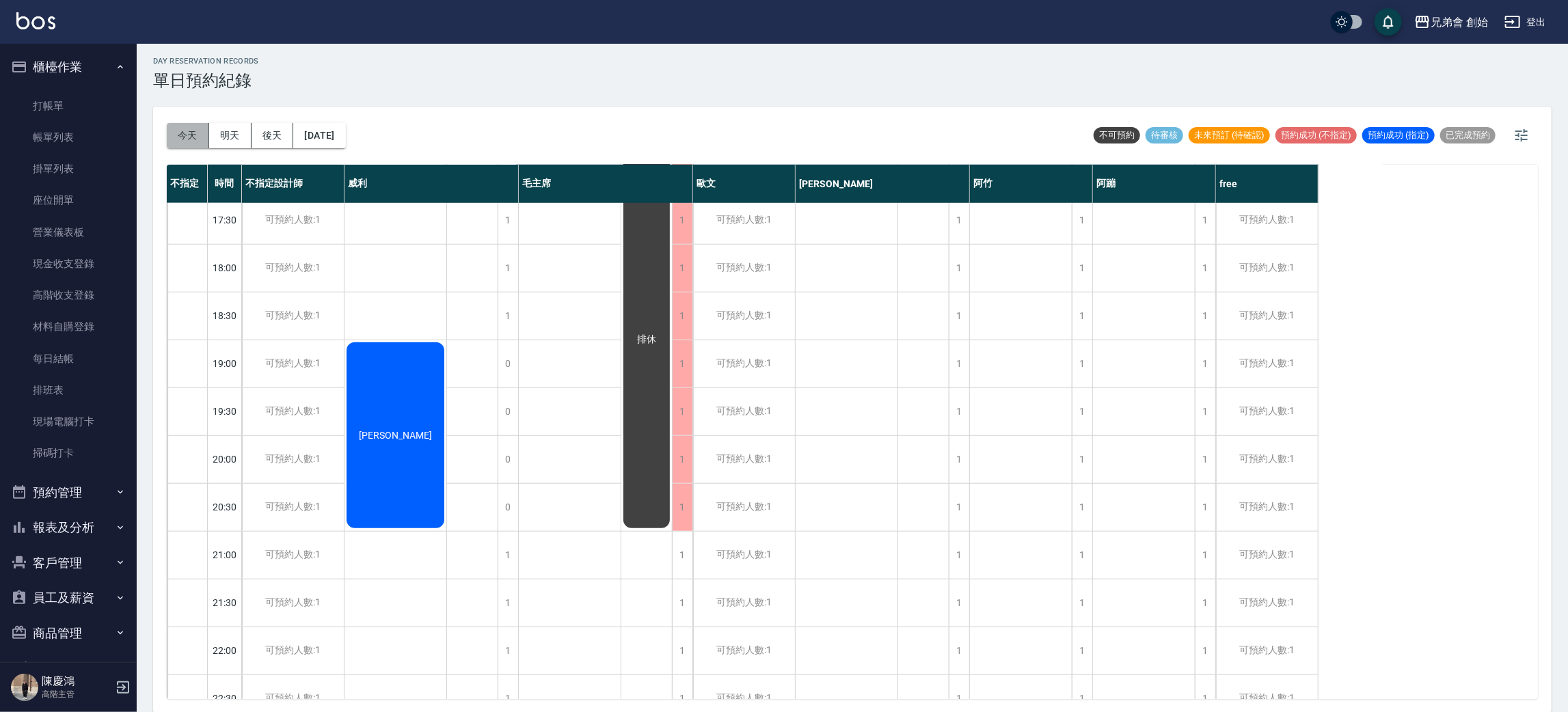
click at [187, 123] on button "今天" at bounding box center [188, 136] width 42 height 25
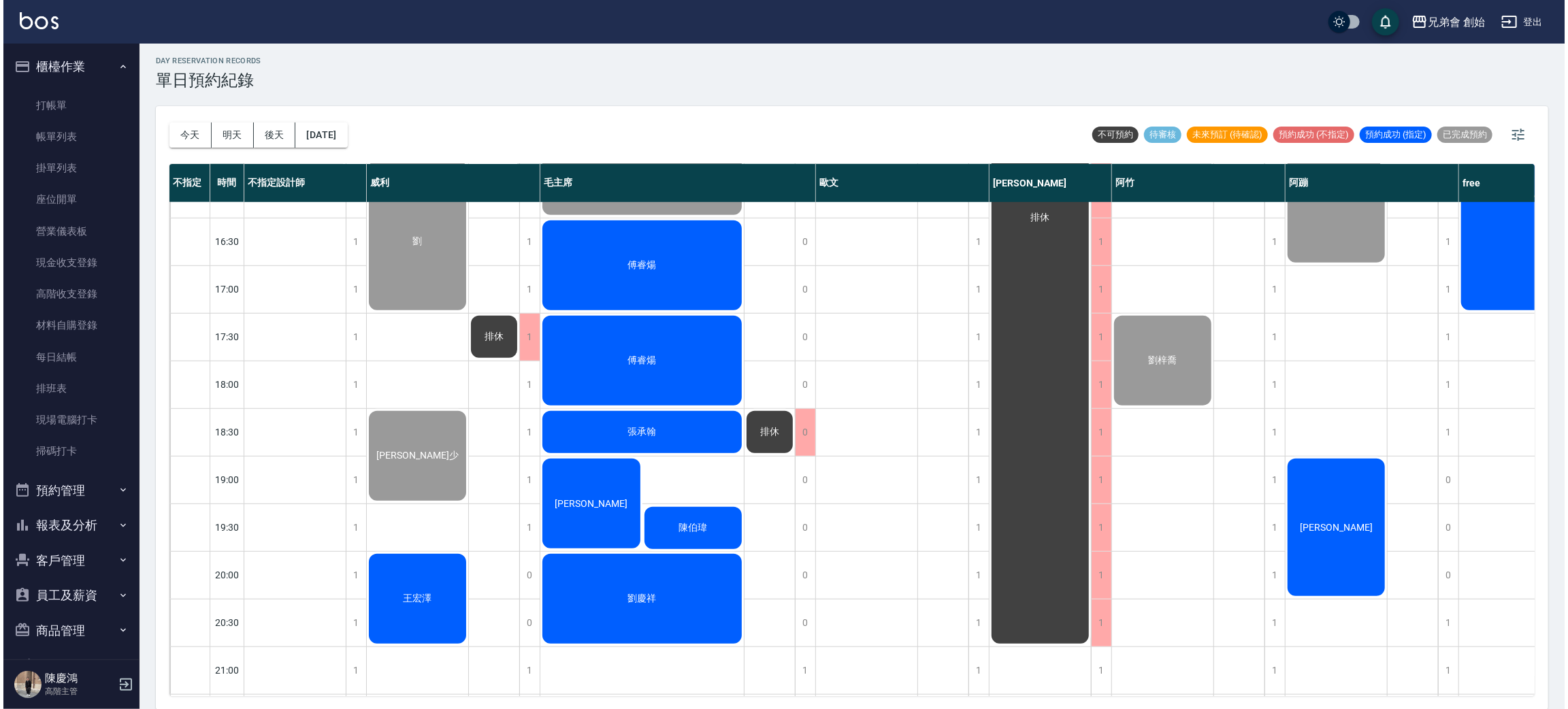
scroll to position [903, 0]
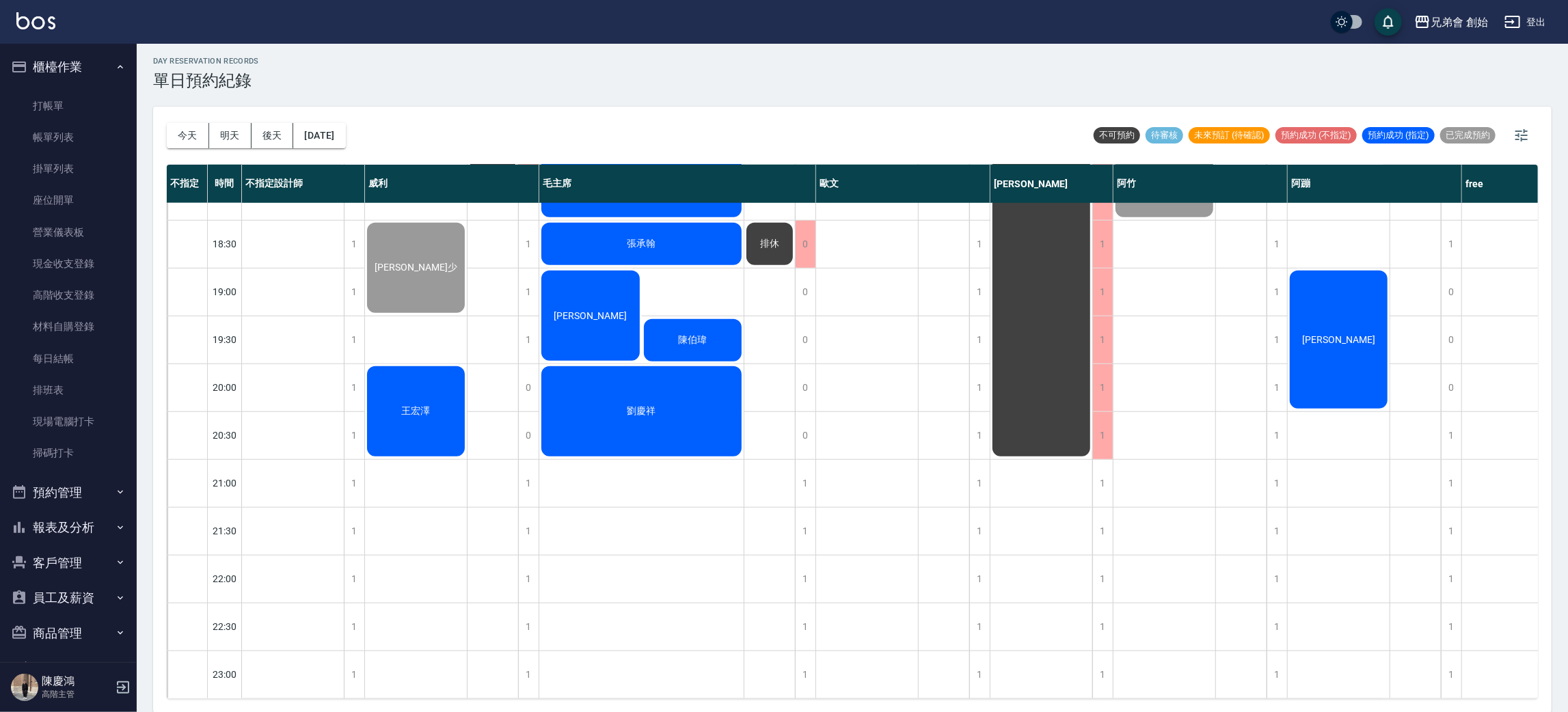
click at [405, 324] on div "黃健沛 謝 劉 徐宣少 王宏澤" at bounding box center [415, 4] width 102 height 1388
click at [401, 405] on span "王宏澤" at bounding box center [415, 411] width 34 height 12
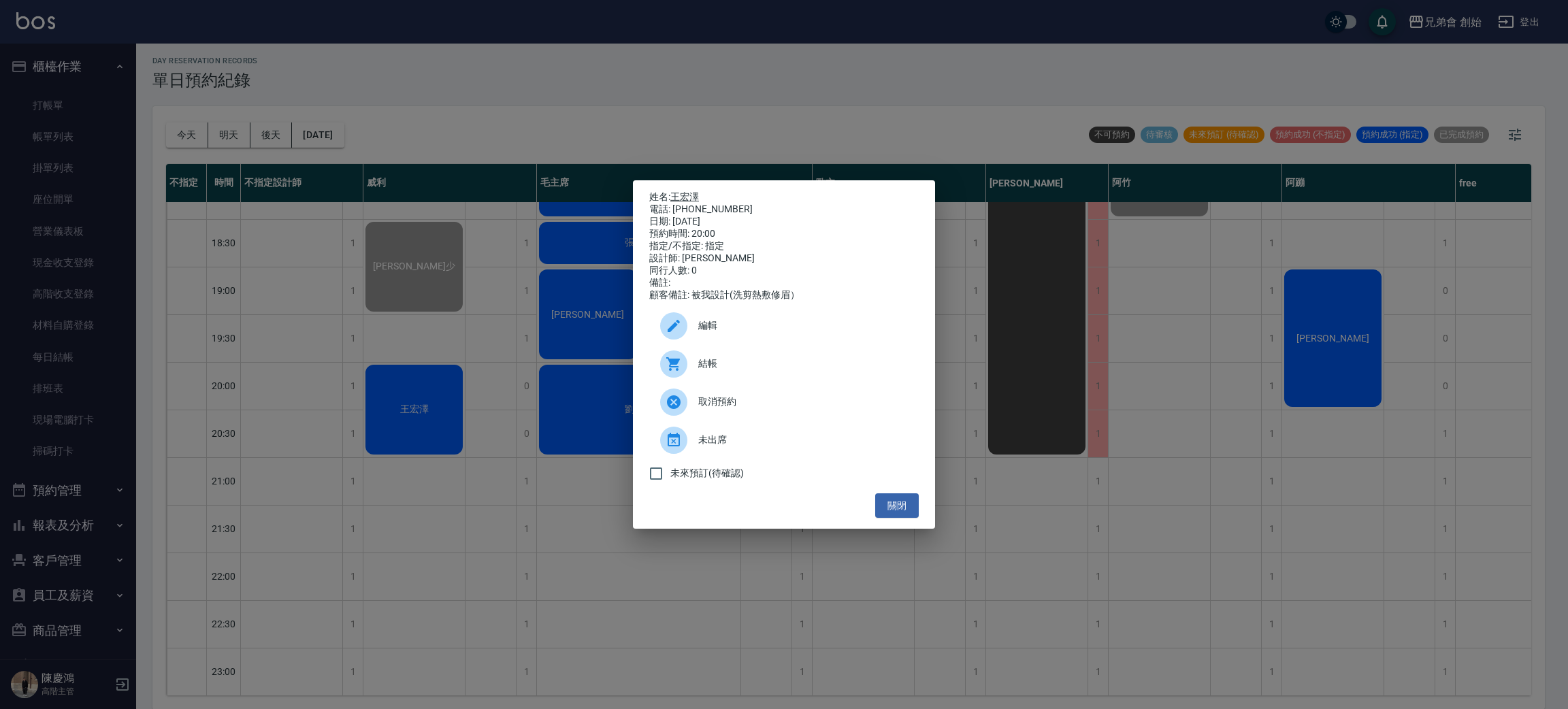
click at [684, 192] on link "王宏澤" at bounding box center [684, 197] width 29 height 11
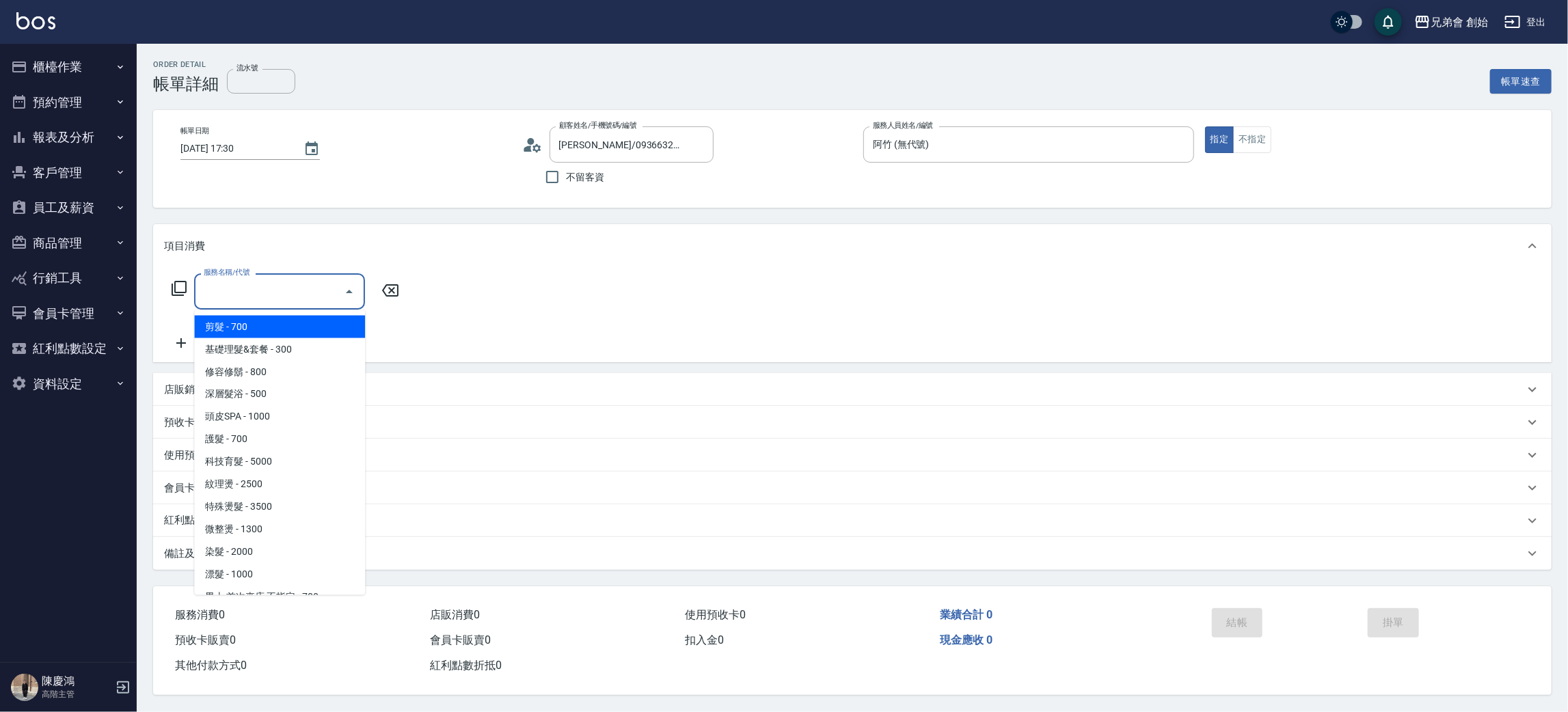
click at [288, 286] on input "服務名稱/代號" at bounding box center [269, 291] width 138 height 24
click at [294, 327] on span "剪髮 - 700" at bounding box center [279, 327] width 171 height 23
type input "剪髮(A01)"
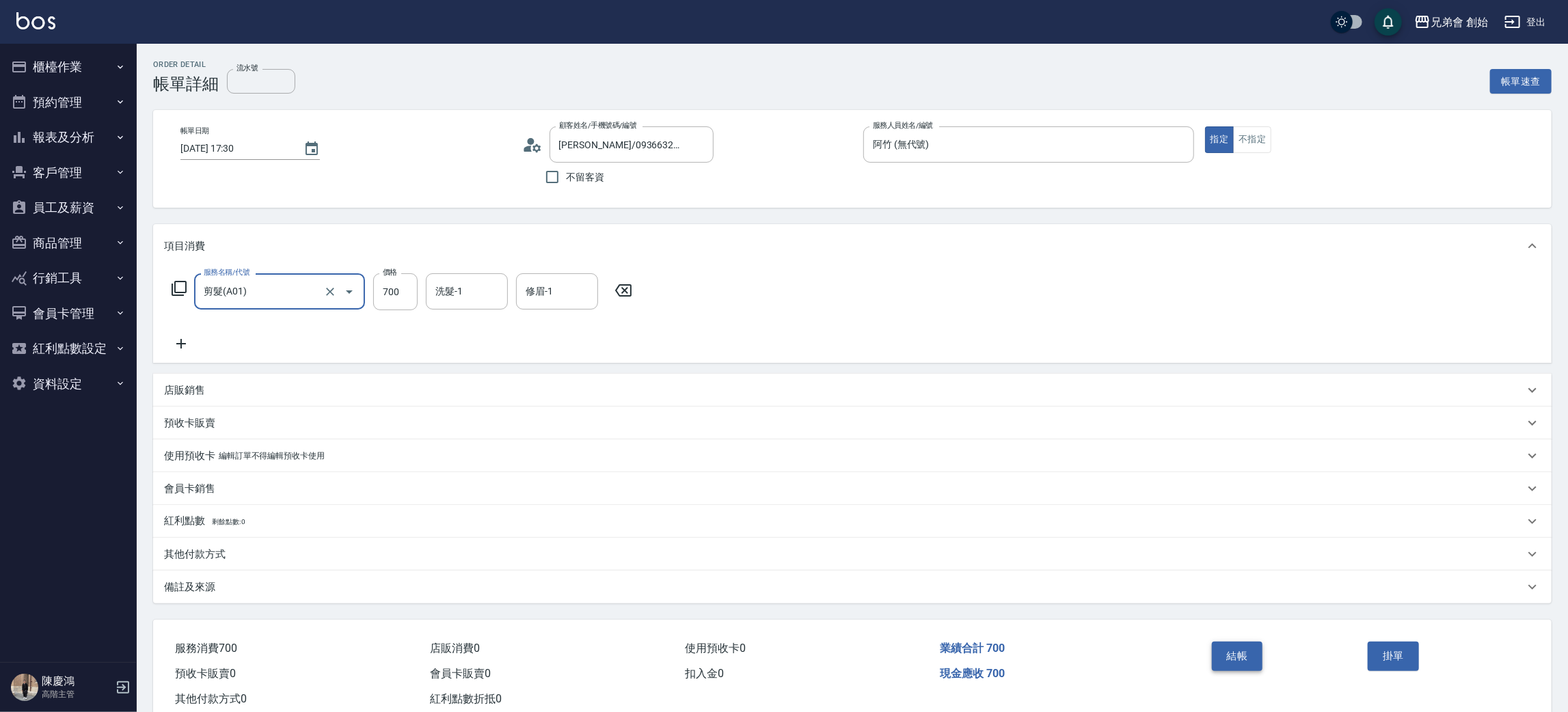
click at [1256, 654] on button "結帳" at bounding box center [1237, 656] width 52 height 29
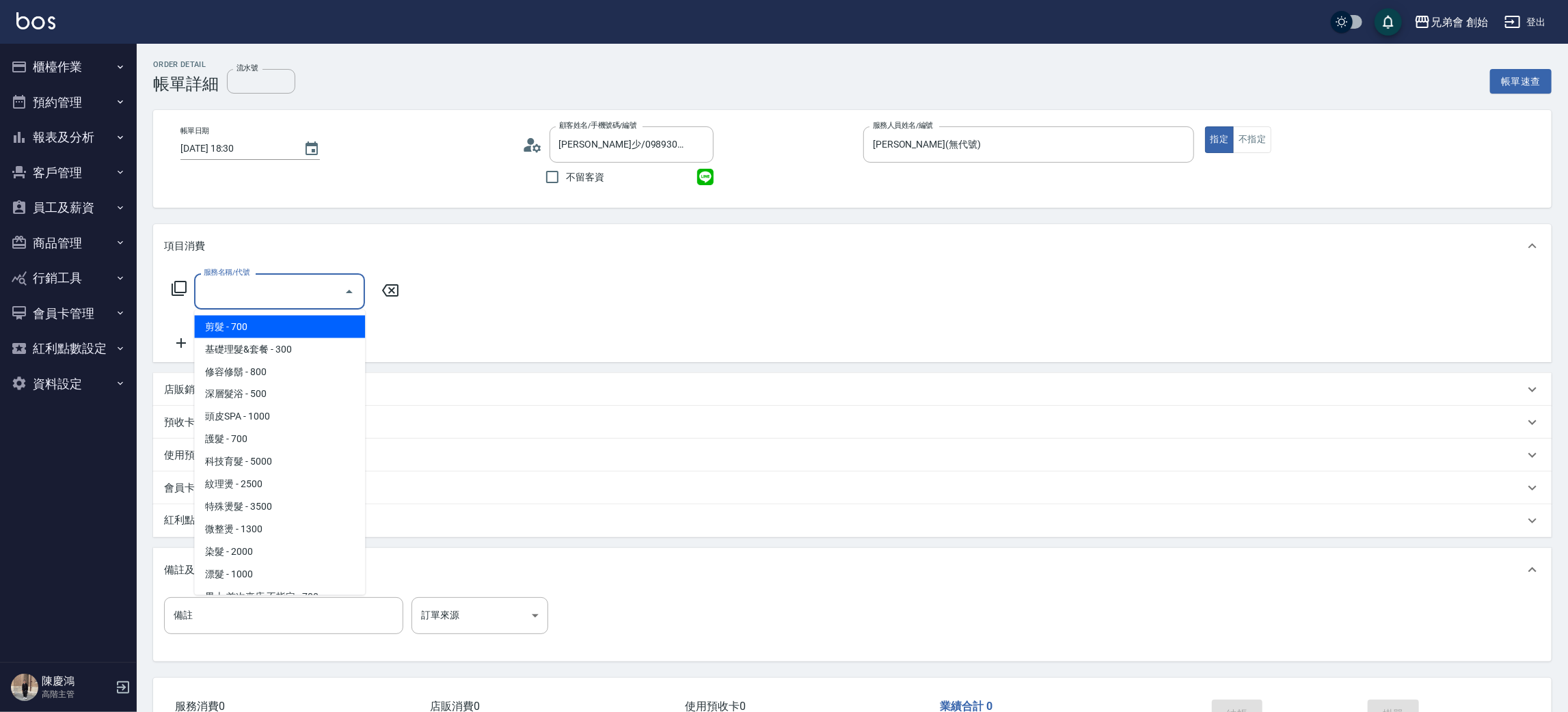
click at [294, 321] on span "剪髮 - 700" at bounding box center [279, 327] width 171 height 23
type input "剪髮(A01)"
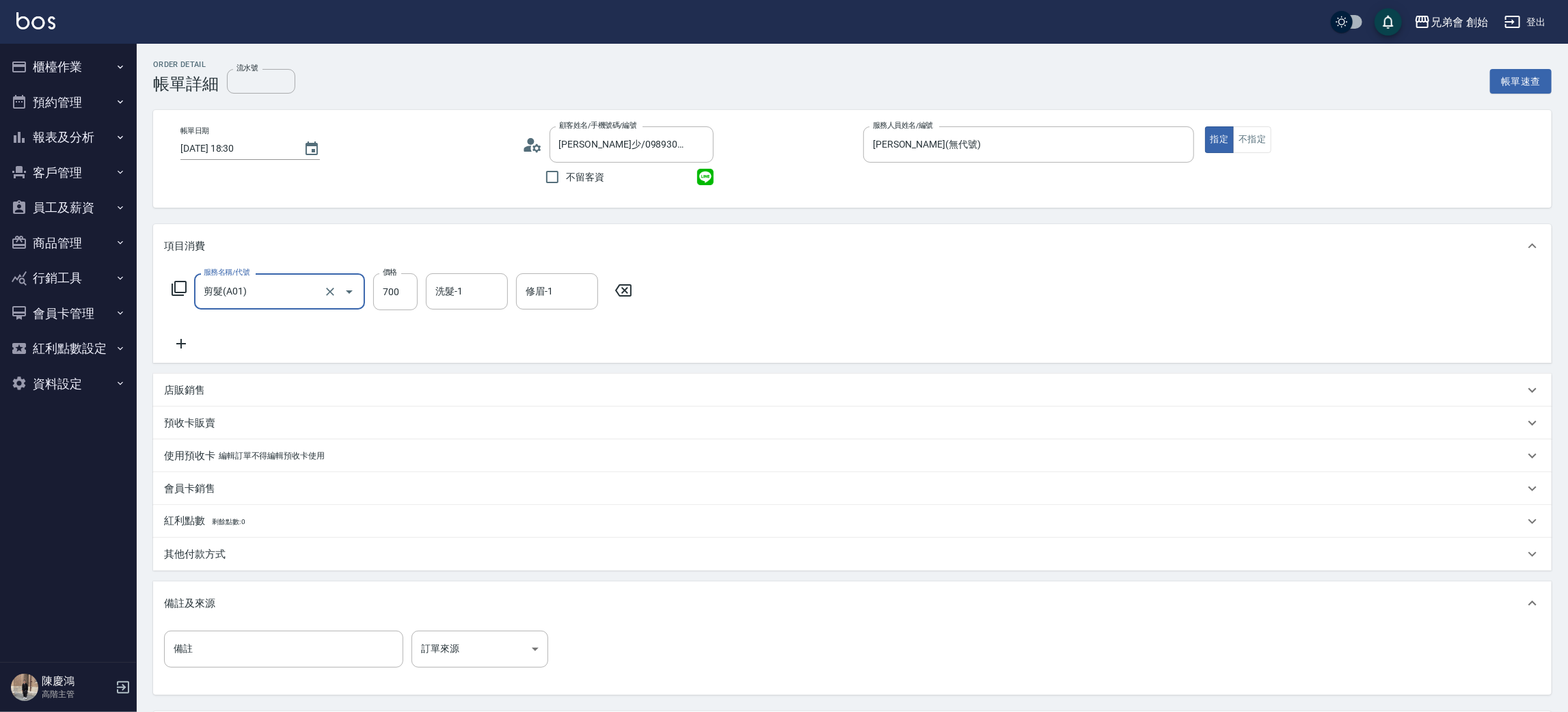
click at [833, 325] on div "服務名稱/代號 剪髮(A01) 服務名稱/代號 價格 700 價格 洗髮-1 洗髮-1 修眉-1 修眉-1" at bounding box center [852, 315] width 1398 height 95
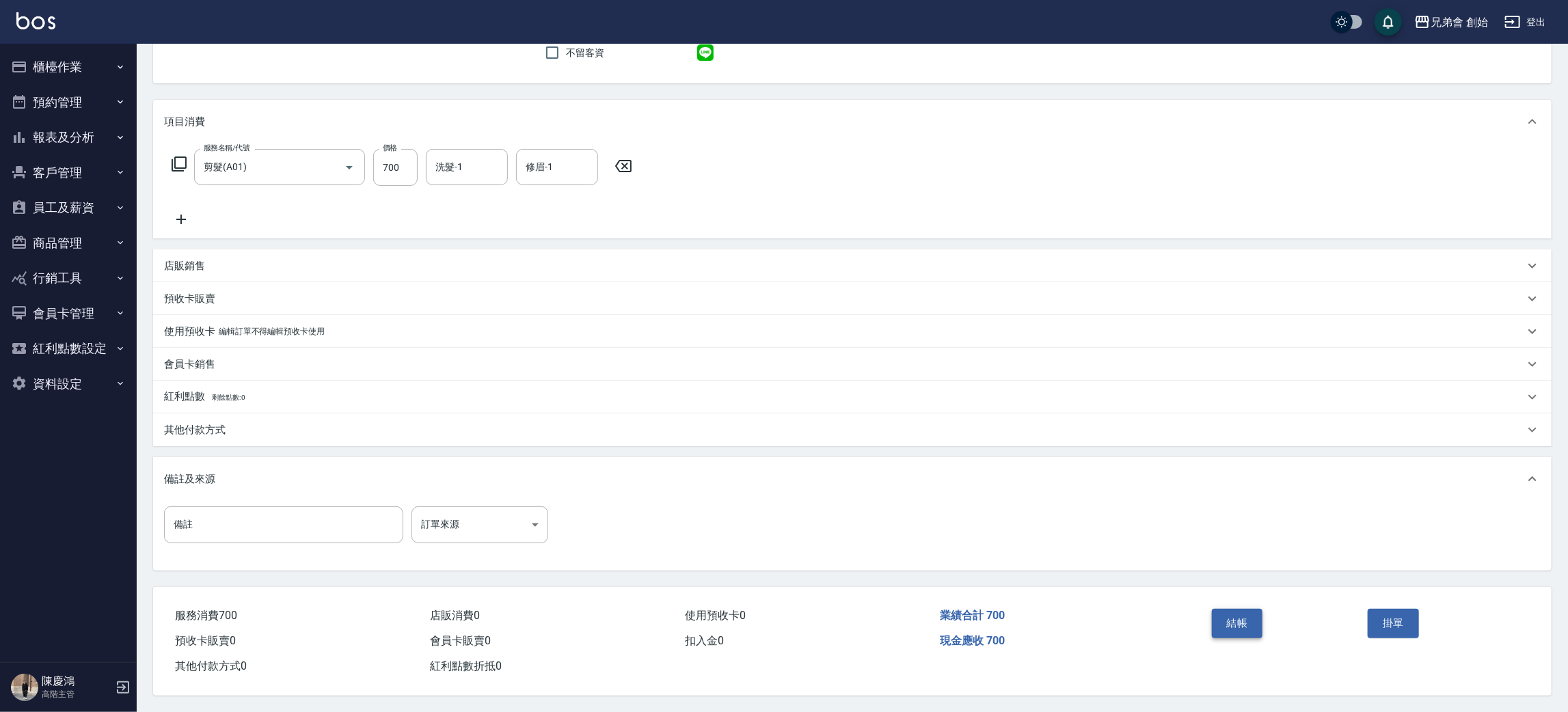
click at [1235, 618] on button "結帳" at bounding box center [1237, 623] width 52 height 29
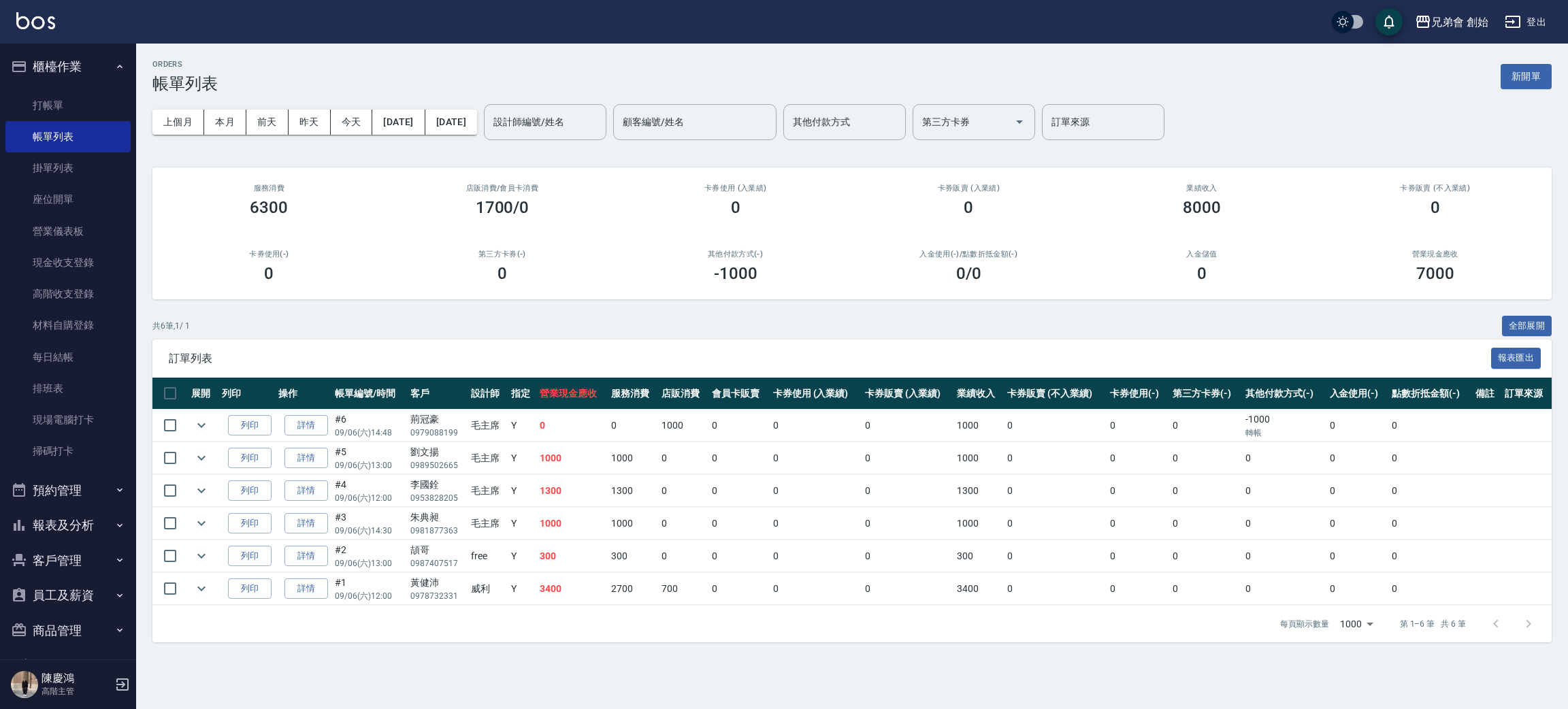
click at [571, 124] on input "設計師編號/姓名" at bounding box center [545, 122] width 111 height 24
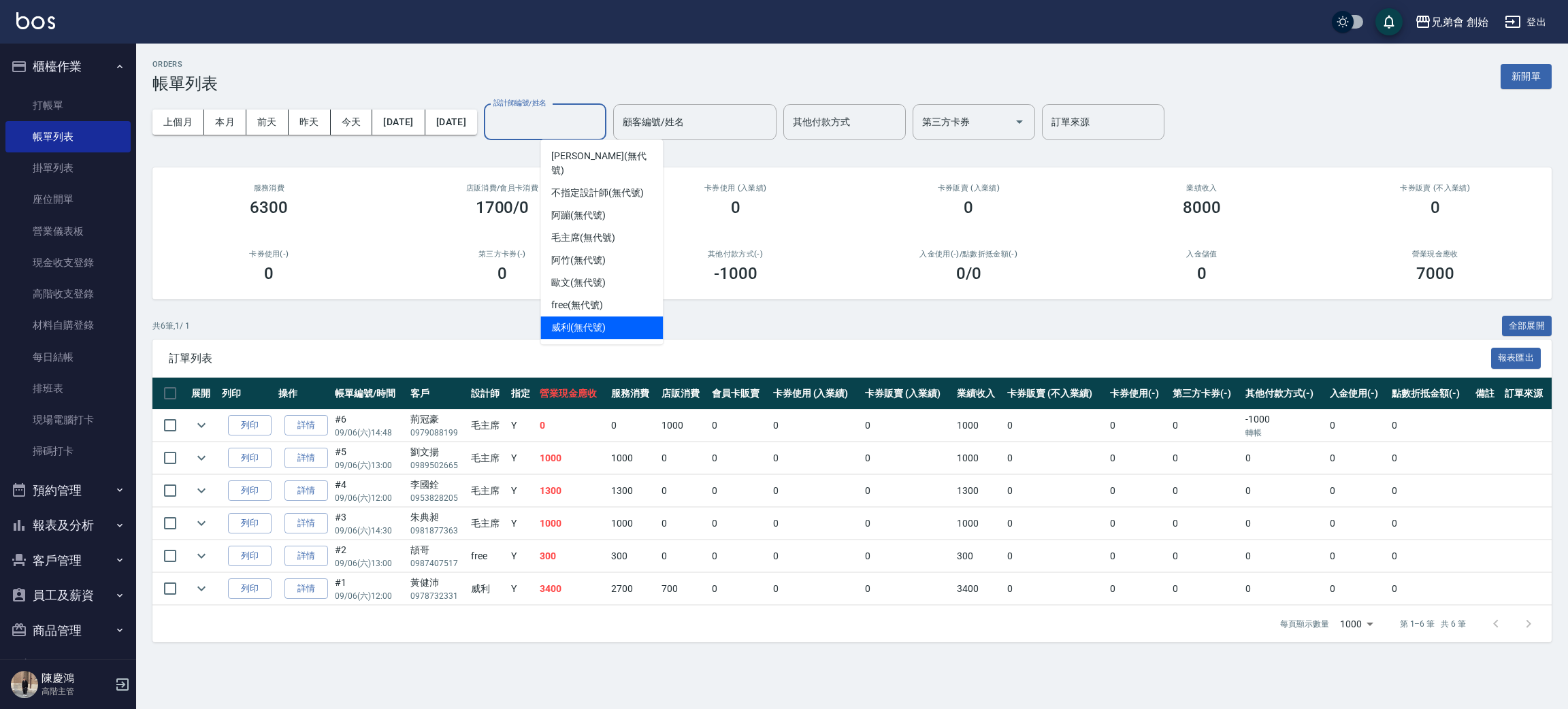
click at [616, 321] on div "威利 (無代號)" at bounding box center [602, 327] width 123 height 23
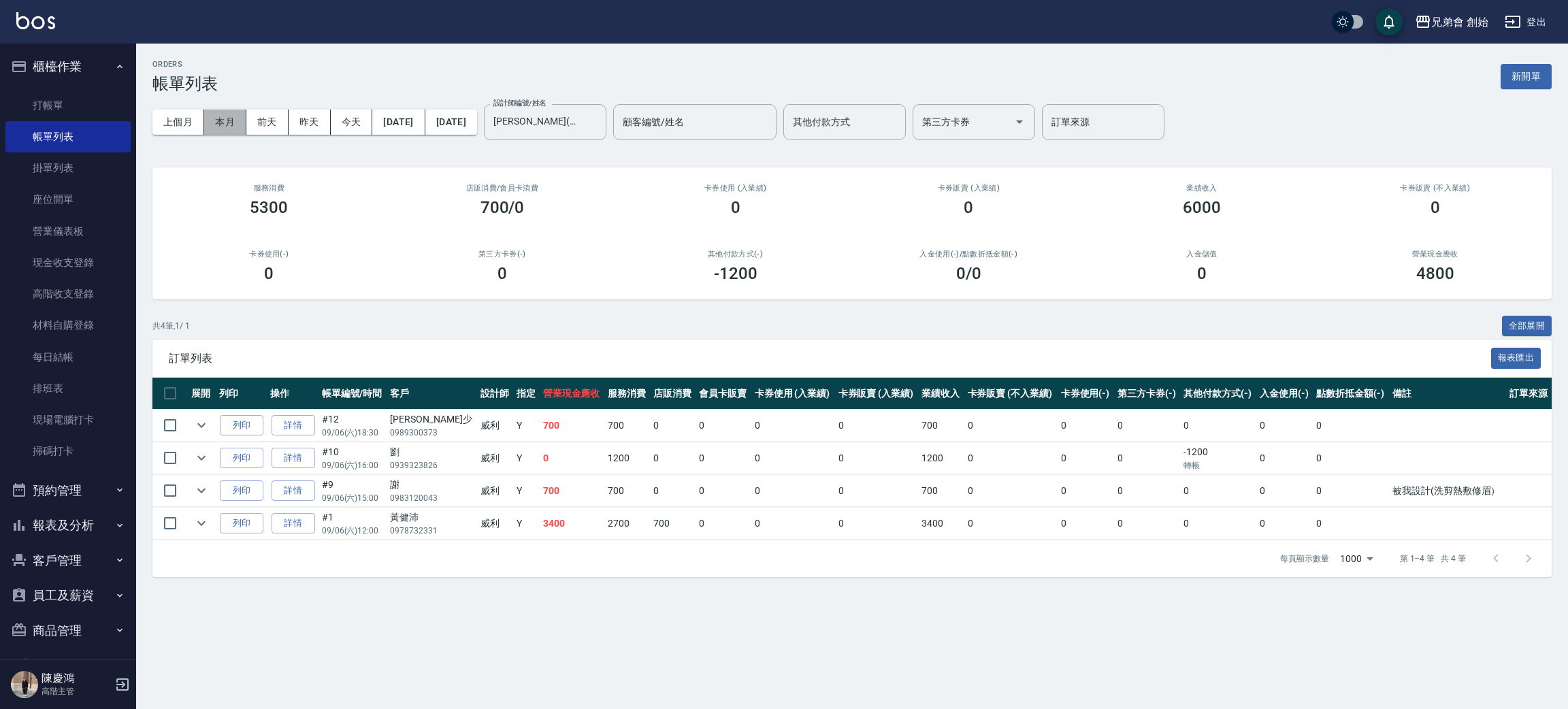
click at [229, 133] on button "本月" at bounding box center [225, 122] width 42 height 25
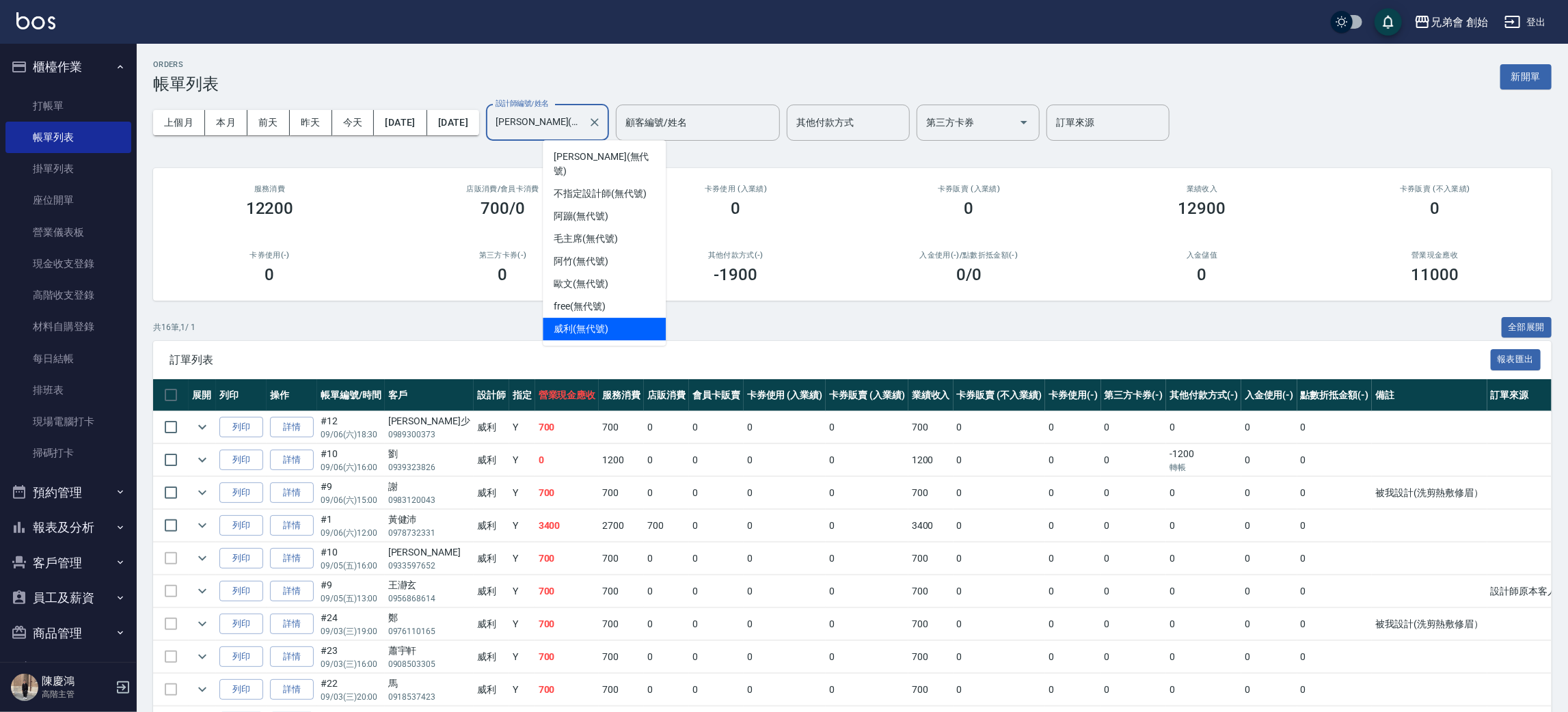
click at [579, 122] on input "威利(無代號)" at bounding box center [537, 122] width 90 height 24
click at [592, 209] on span "阿蹦 (無代號)" at bounding box center [581, 216] width 55 height 14
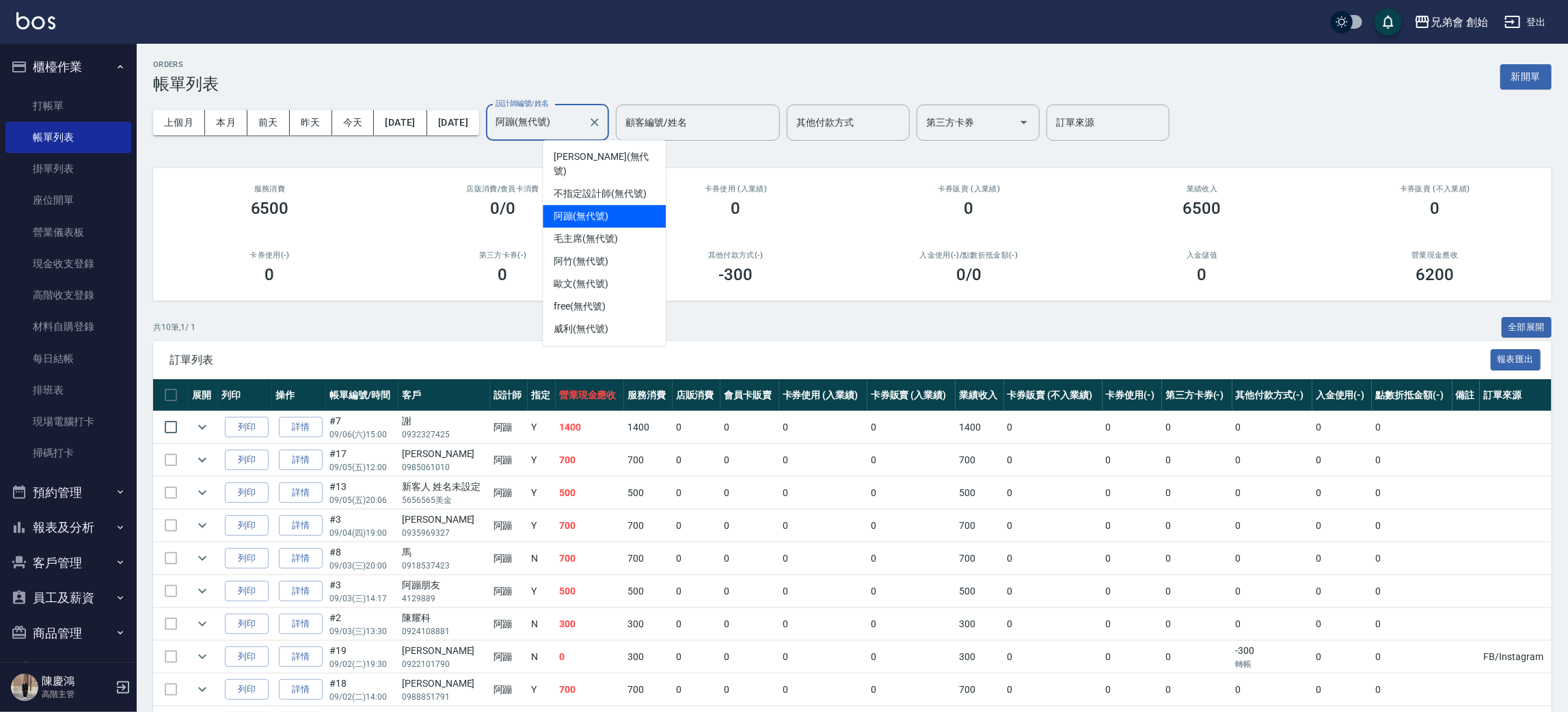
drag, startPoint x: 600, startPoint y: 124, endPoint x: 596, endPoint y: 162, distance: 38.2
click at [582, 124] on input "阿蹦(無代號)" at bounding box center [537, 122] width 90 height 24
click at [600, 277] on span "歐文 (無代號)" at bounding box center [581, 284] width 55 height 14
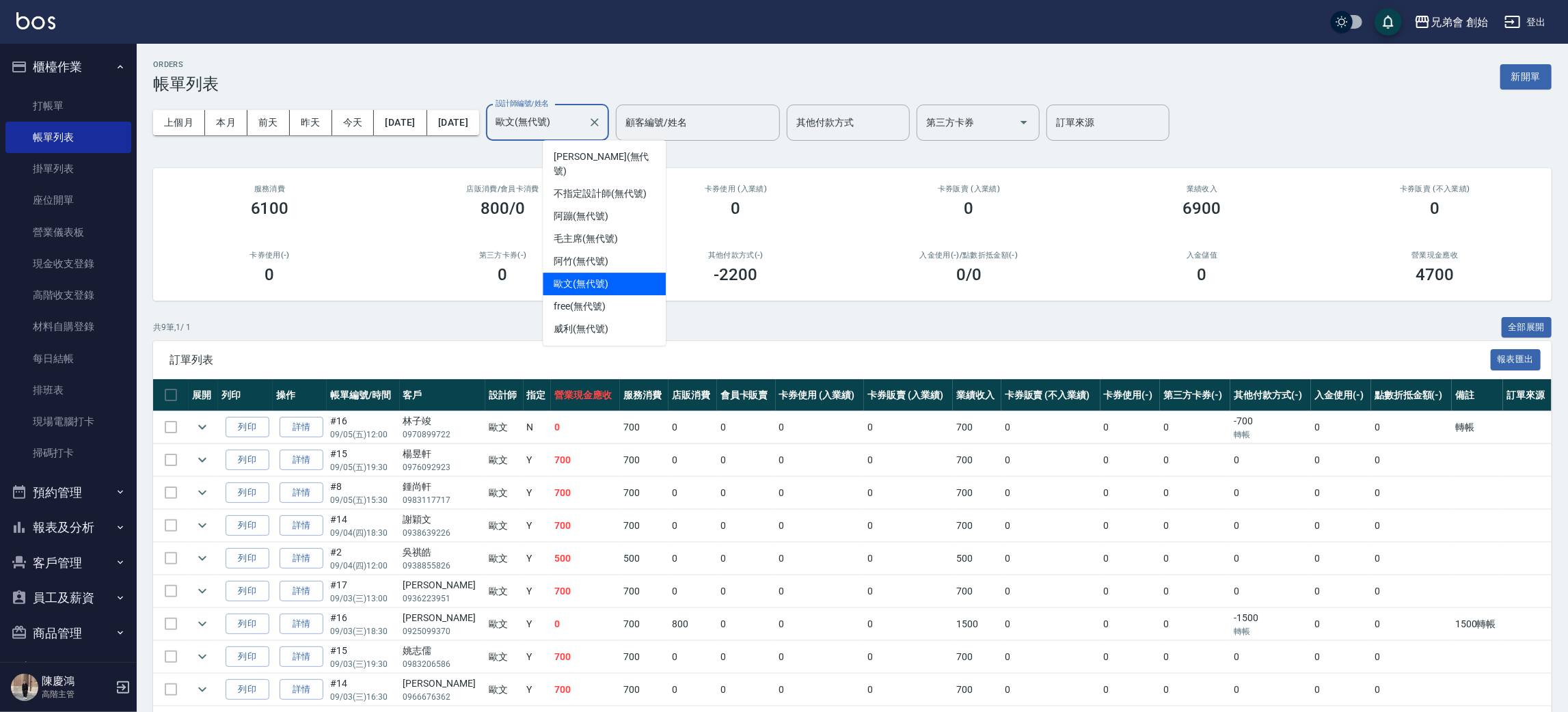
click at [582, 111] on input "歐文(無代號)" at bounding box center [537, 122] width 90 height 24
click at [616, 250] on div "阿竹 (無代號)" at bounding box center [604, 262] width 123 height 23
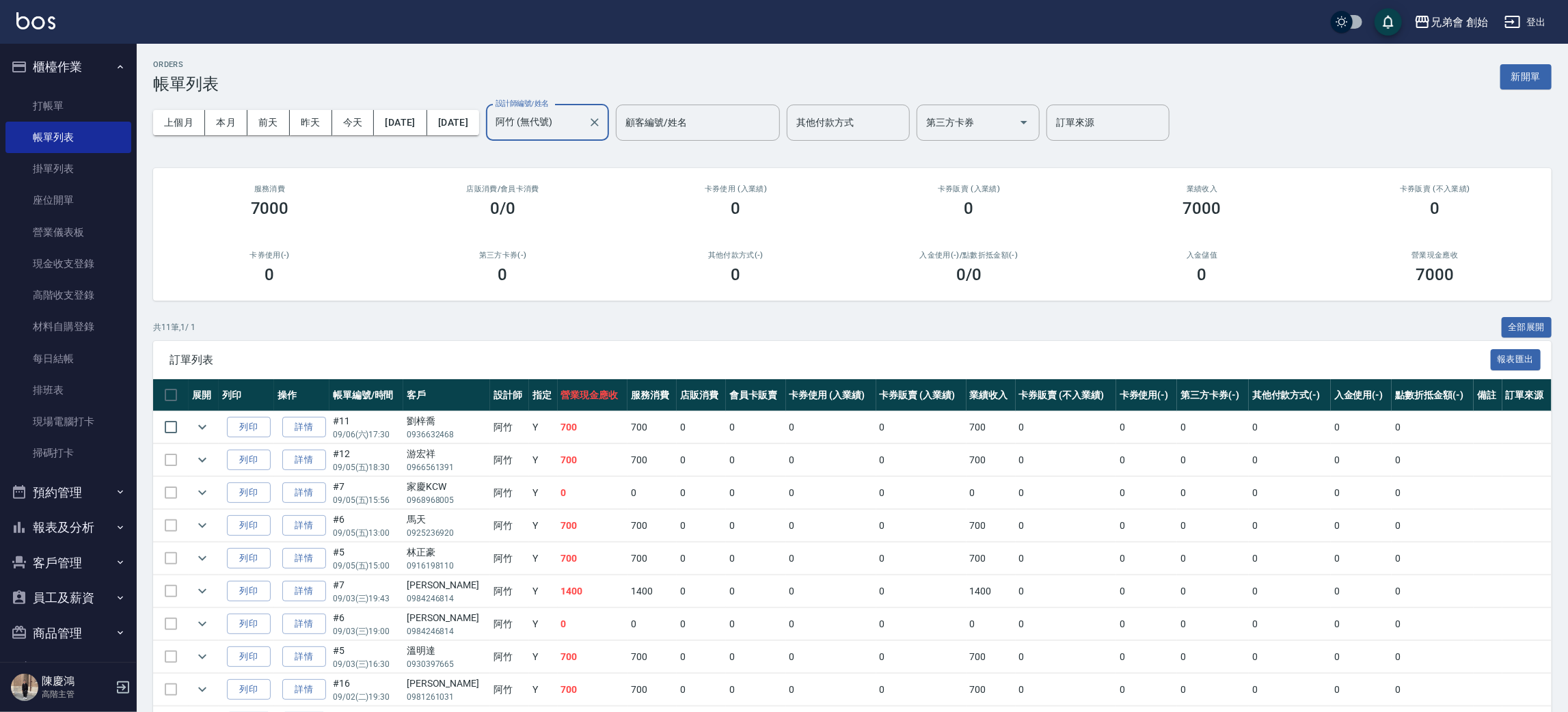
click at [582, 115] on input "阿竹 (無代號)" at bounding box center [537, 122] width 90 height 24
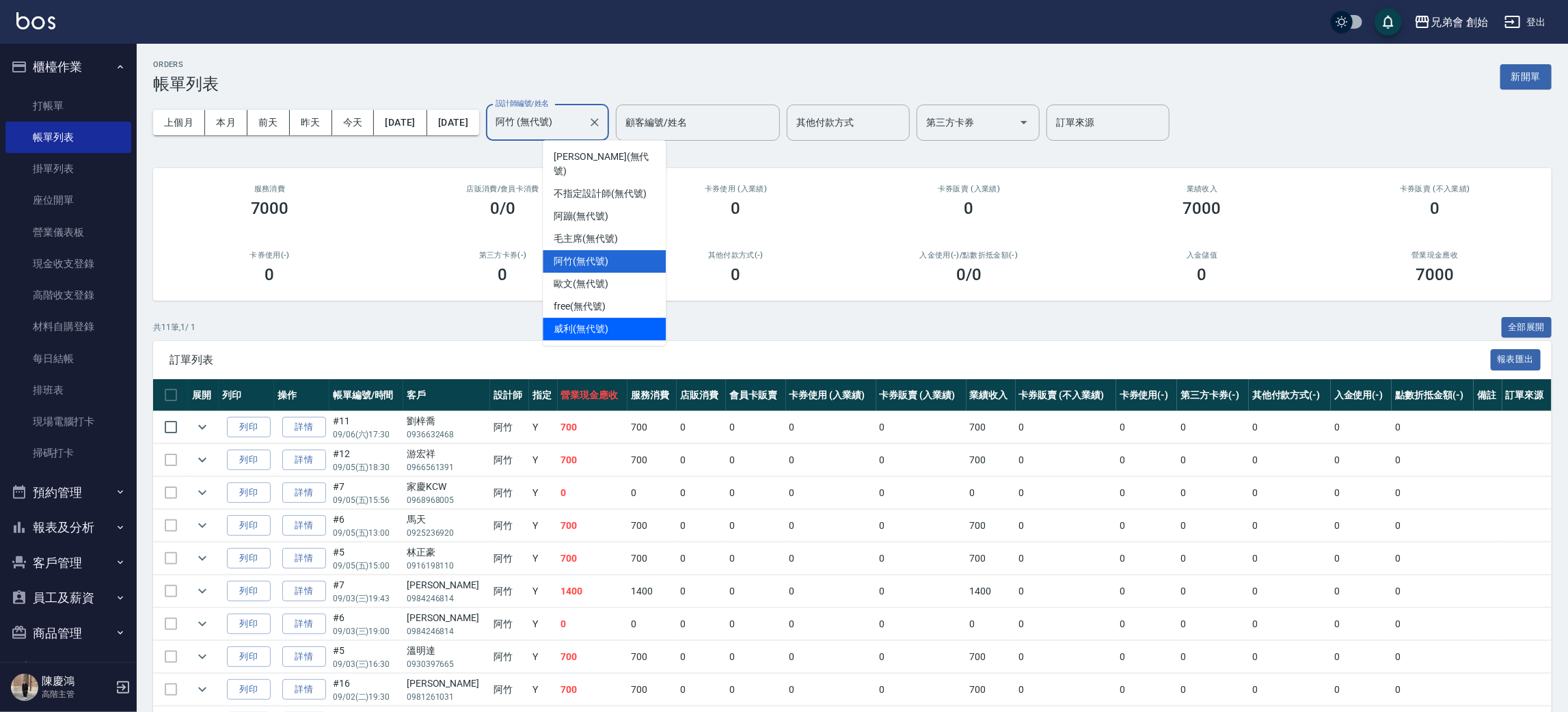
click at [601, 322] on span "威利 (無代號)" at bounding box center [581, 329] width 55 height 14
type input "威利(無代號)"
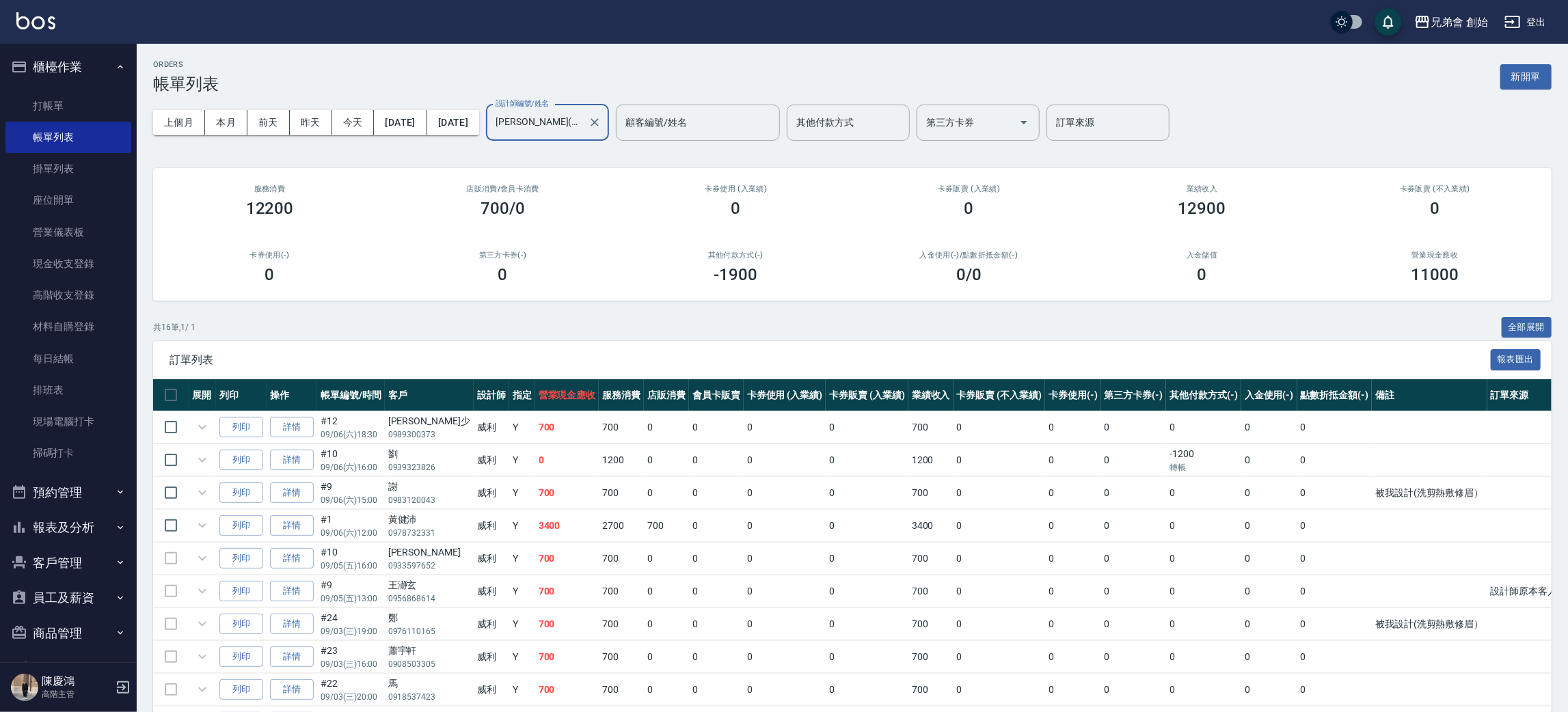
click at [600, 318] on div "共 16 筆, 1 / 1 全部展開" at bounding box center [852, 328] width 1398 height 21
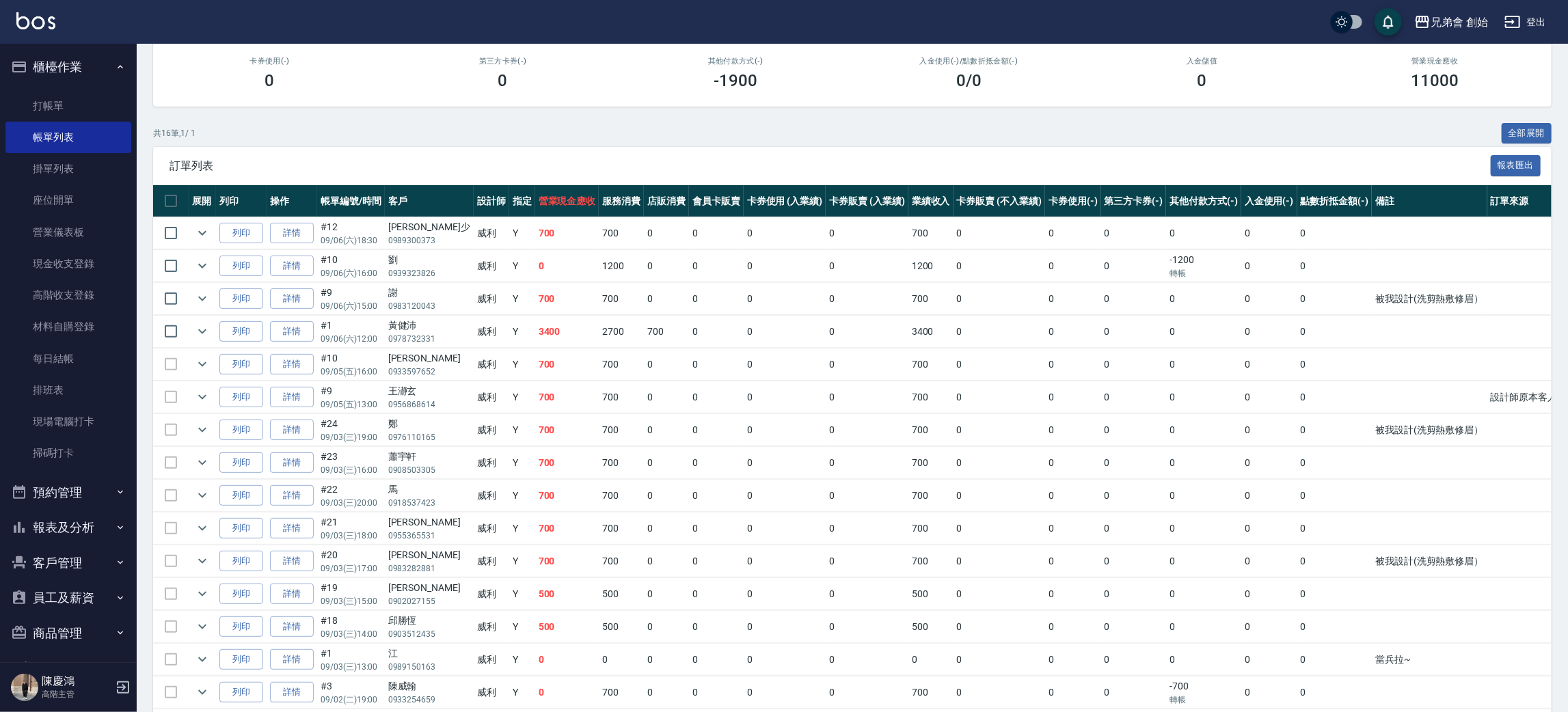
scroll to position [92, 0]
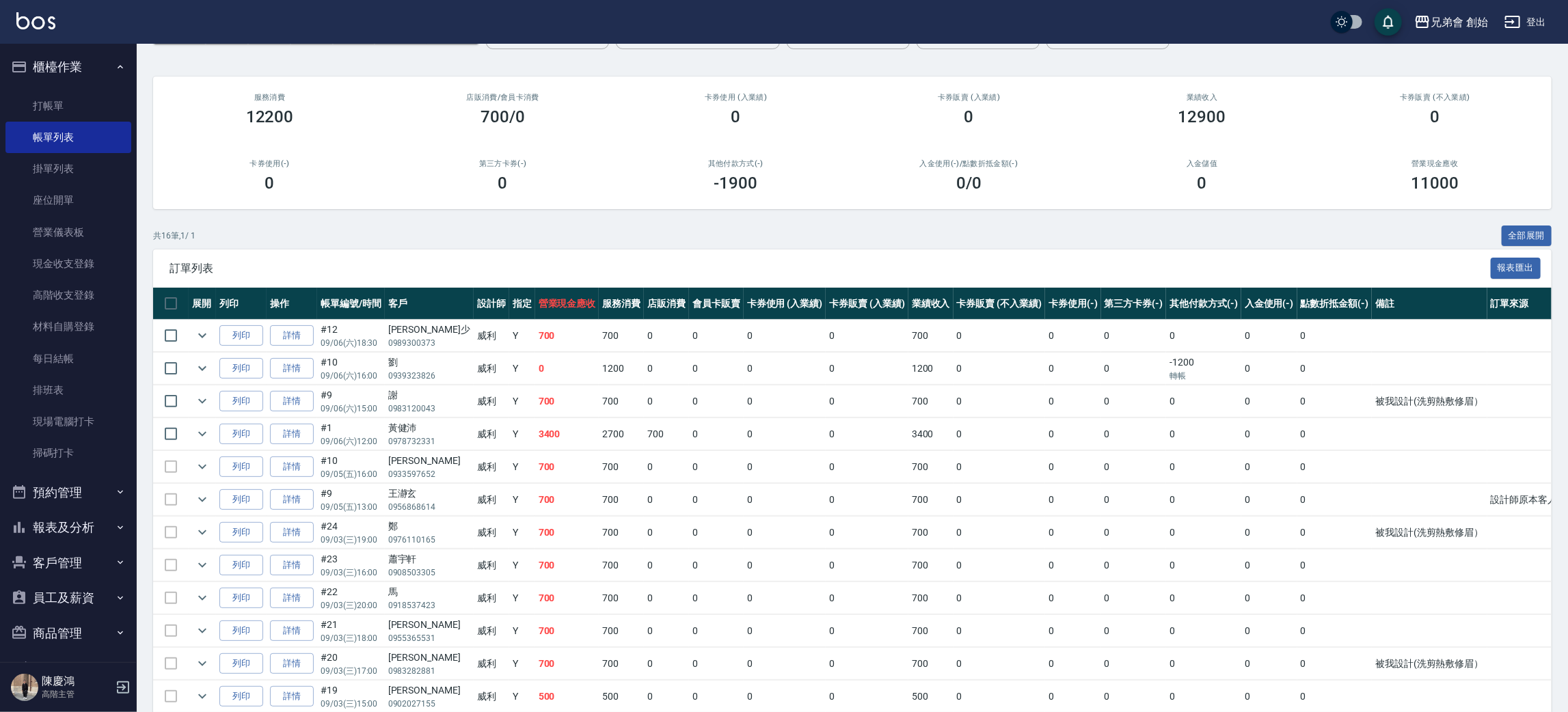
click at [568, 200] on div "第三方卡券(-) 0" at bounding box center [503, 176] width 233 height 66
click at [557, 440] on td "3400" at bounding box center [567, 434] width 64 height 32
click at [599, 438] on td "2700" at bounding box center [622, 434] width 45 height 32
click at [599, 441] on td "2700" at bounding box center [622, 434] width 45 height 32
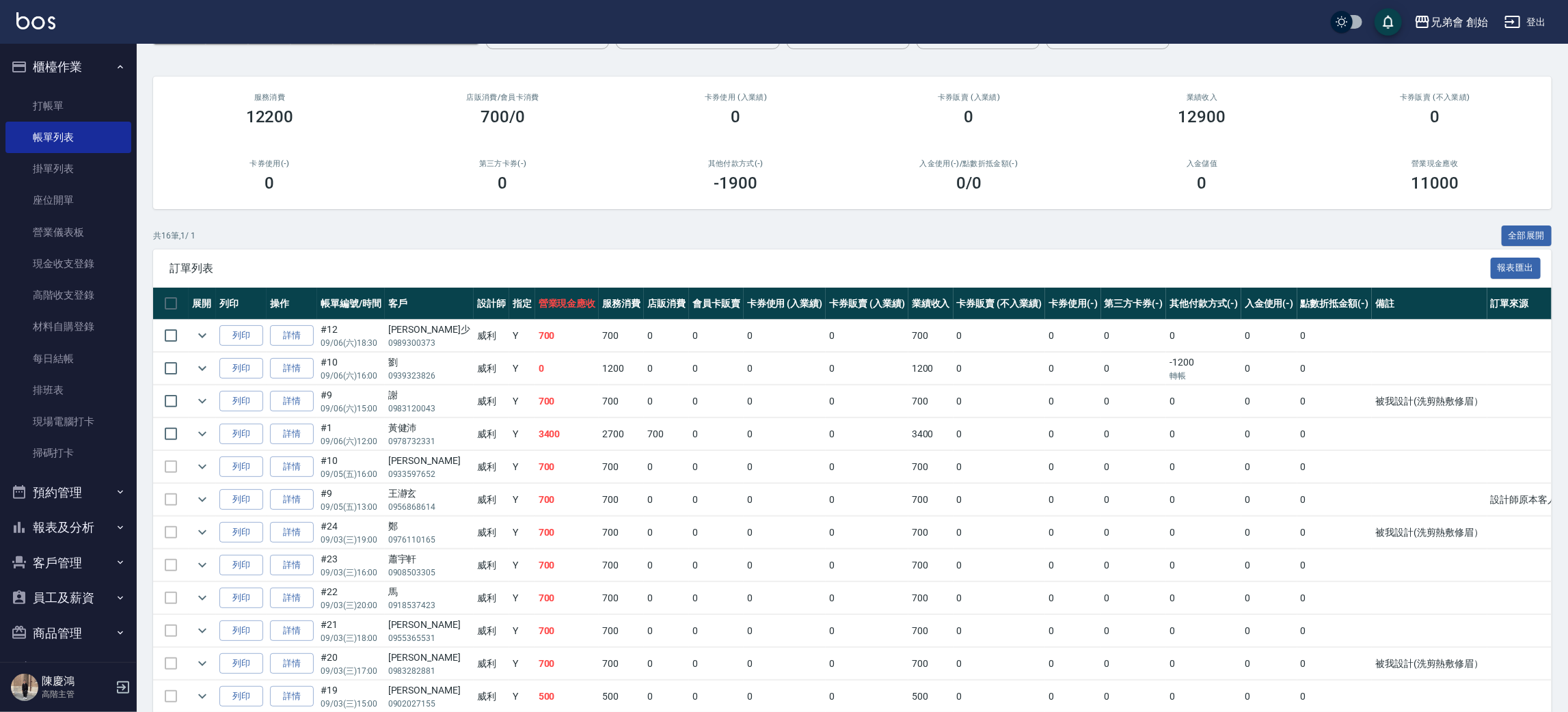
click at [599, 429] on td "2700" at bounding box center [622, 434] width 45 height 32
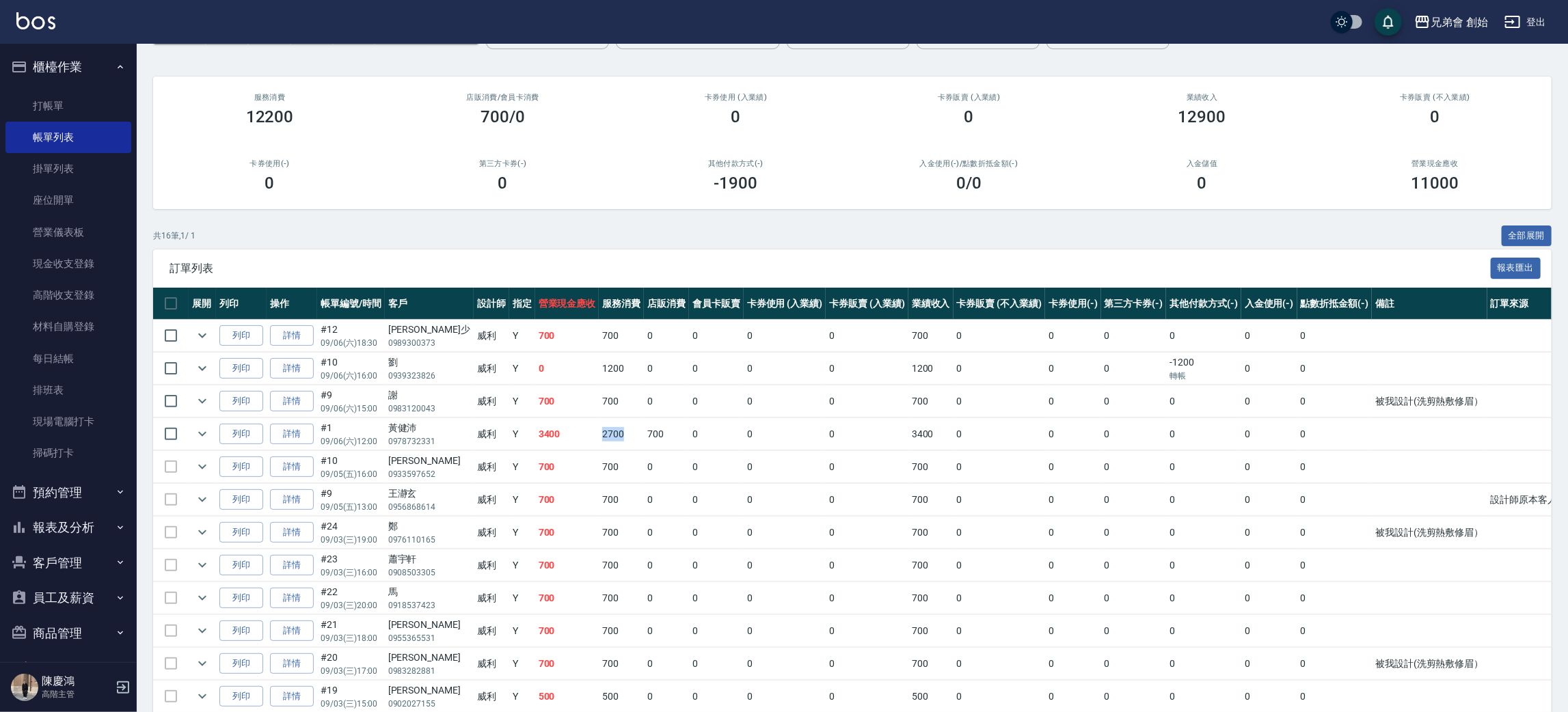
click at [599, 429] on td "2700" at bounding box center [622, 434] width 45 height 32
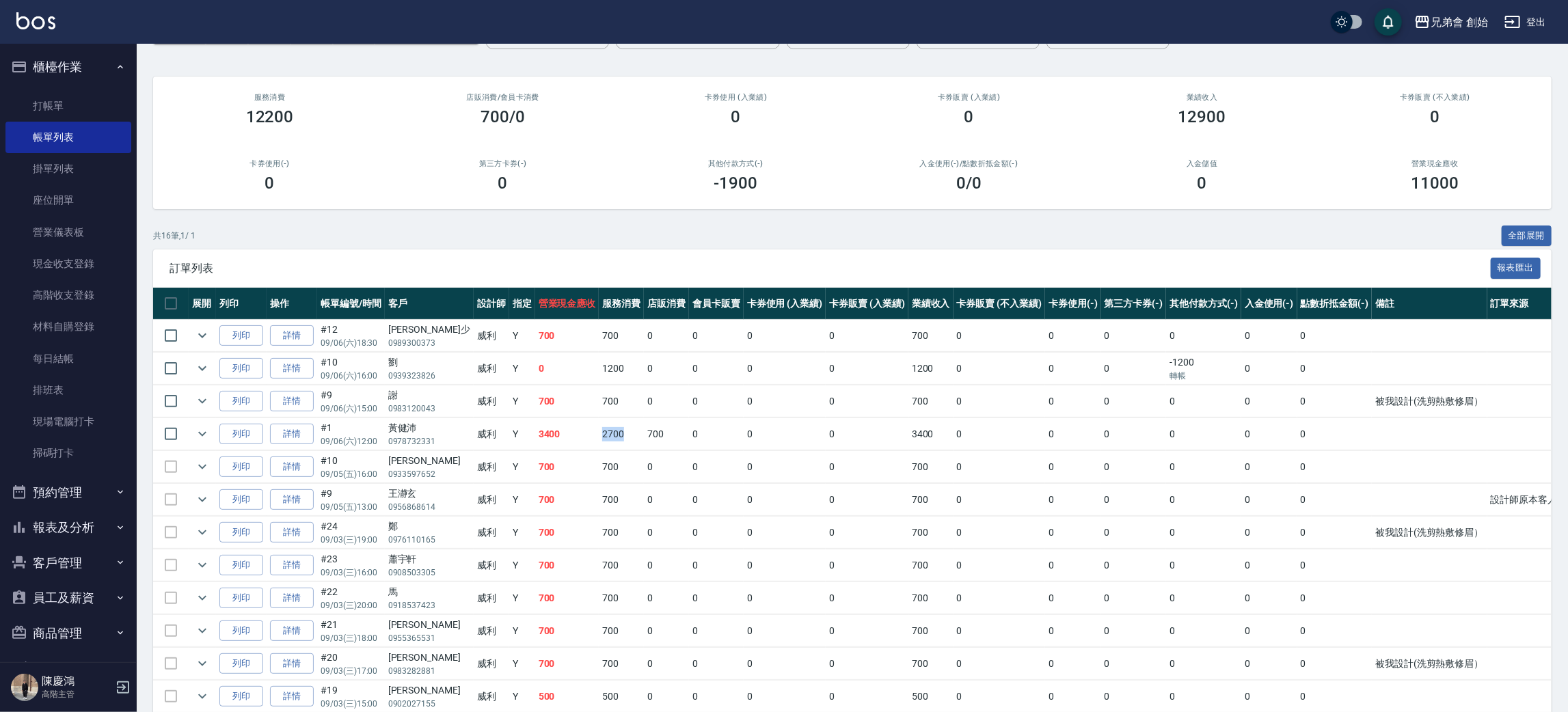
click at [599, 429] on td "2700" at bounding box center [622, 434] width 45 height 32
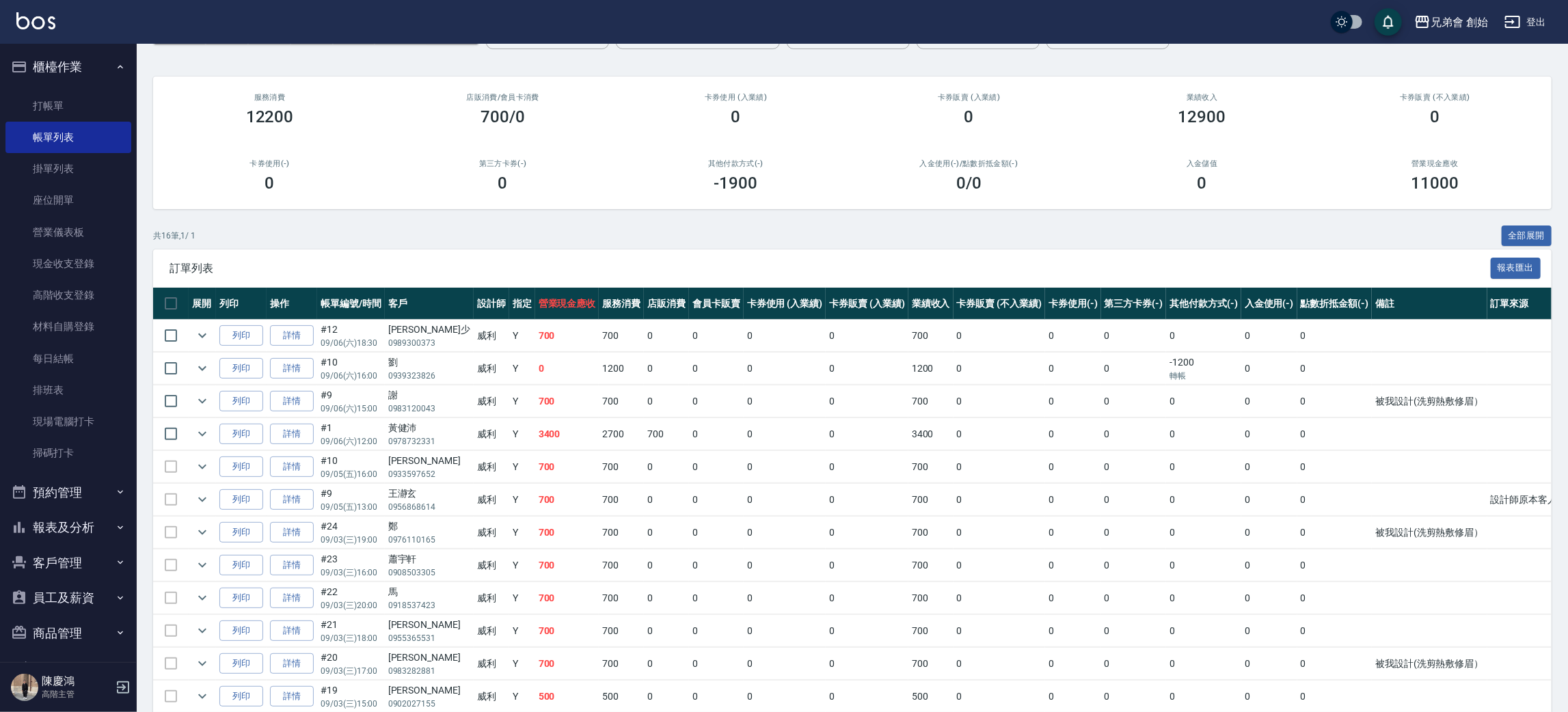
click at [547, 161] on h2 "第三方卡券(-)" at bounding box center [502, 164] width 200 height 9
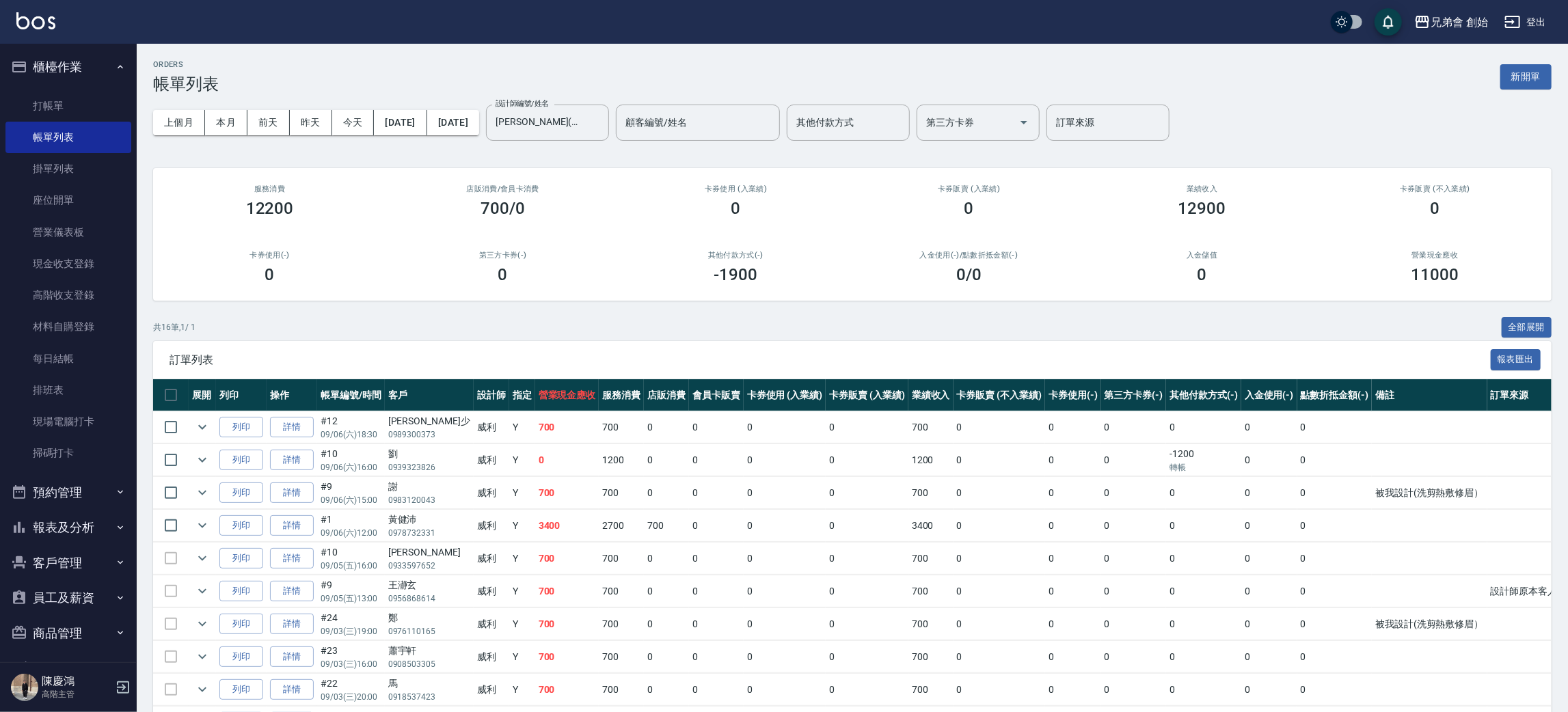
click at [412, 323] on div "共 16 筆, 1 / 1 全部展開" at bounding box center [852, 328] width 1398 height 21
click at [220, 114] on button "本月" at bounding box center [226, 122] width 42 height 25
click at [413, 52] on div "ORDERS 帳單列表 新開單 上個月 本月 前天 昨天 今天 2025/09/01 2025/09/30 設計師編號/姓名 威利(無代號) 設計師編號/姓名…" at bounding box center [852, 517] width 1432 height 946
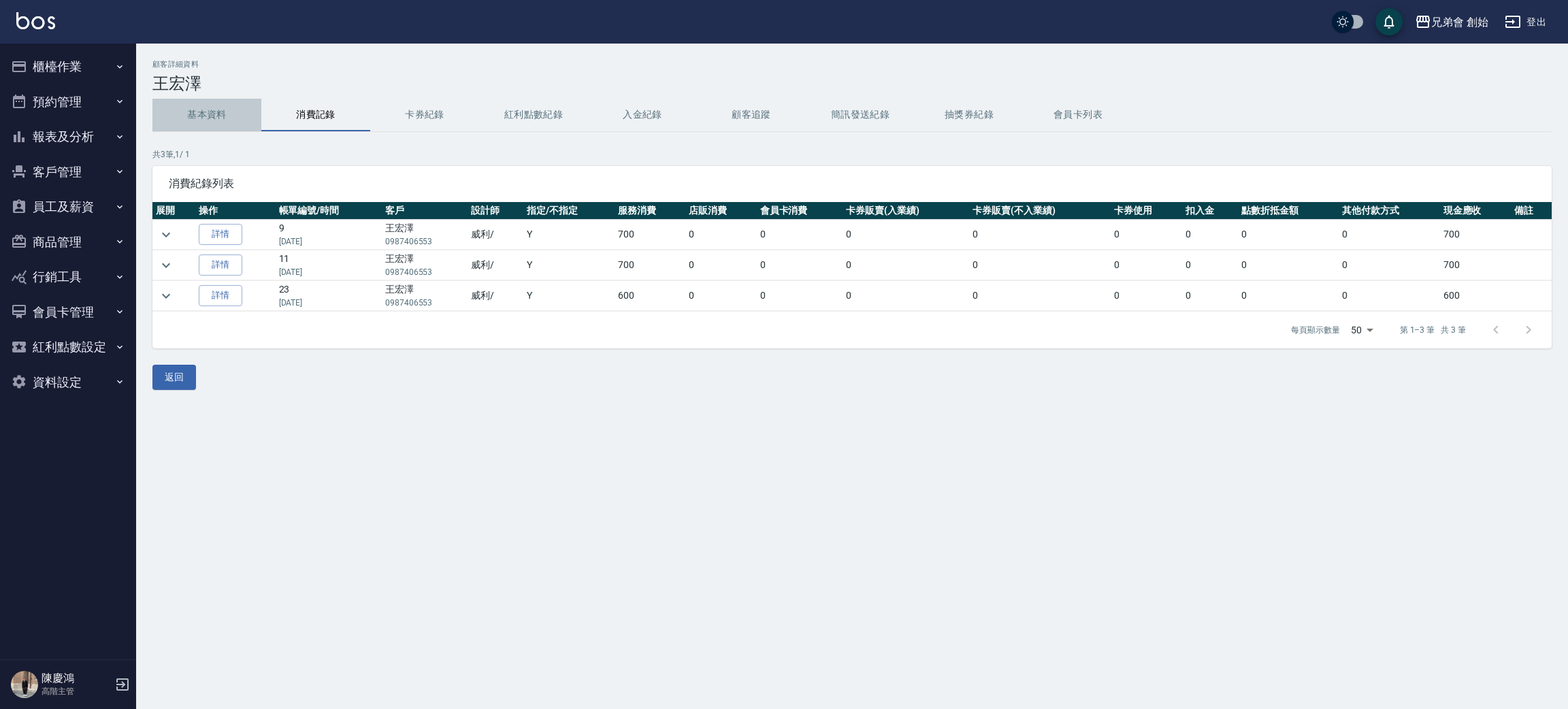
click at [199, 117] on button "基本資料" at bounding box center [206, 115] width 109 height 33
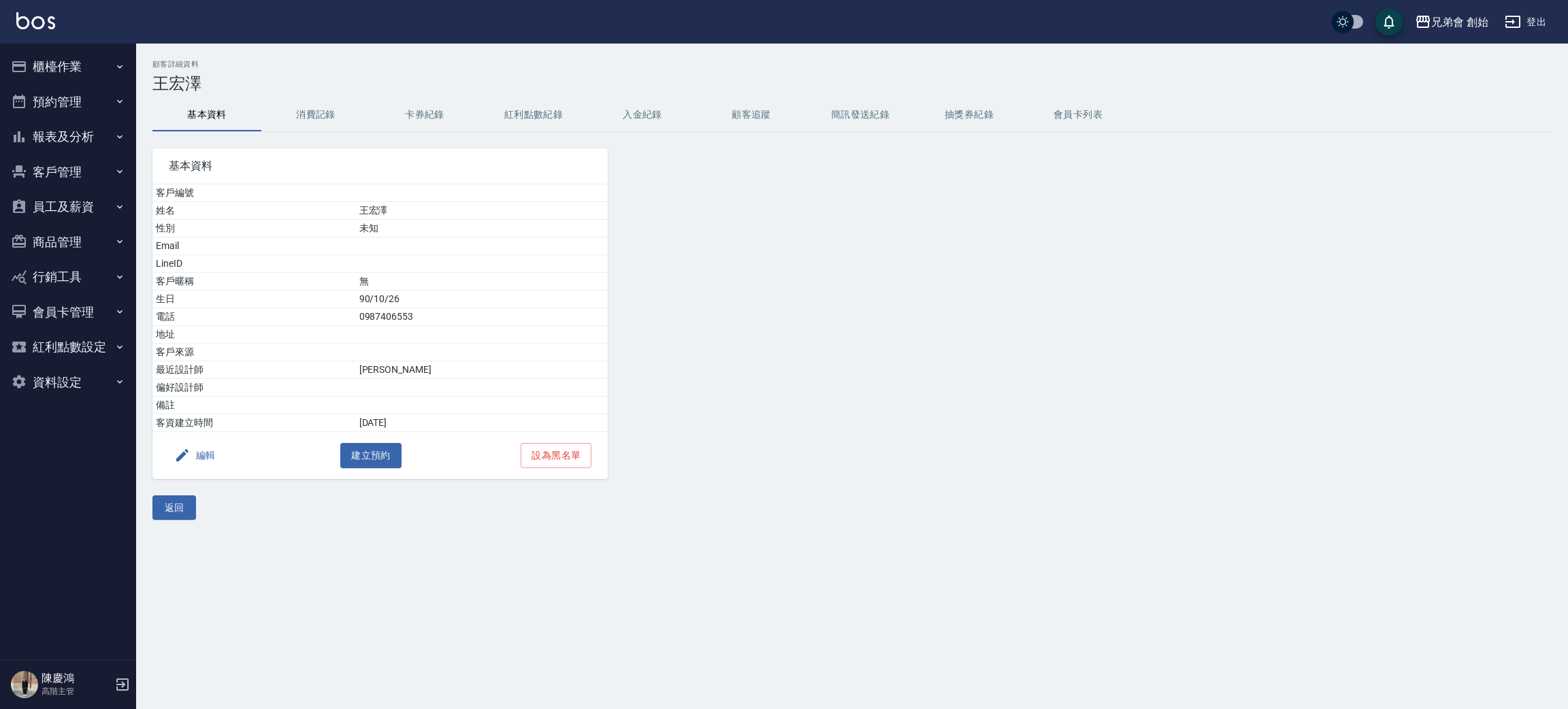
click at [300, 101] on button "消費記錄" at bounding box center [315, 115] width 109 height 33
